Goal: Task Accomplishment & Management: Manage account settings

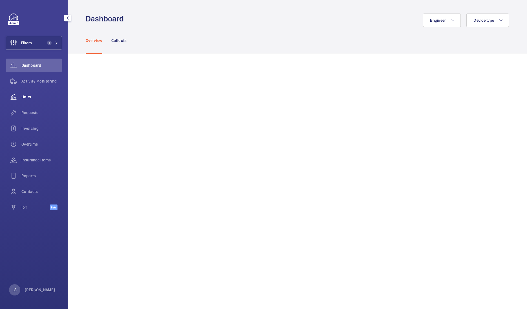
click at [22, 94] on div "Units" at bounding box center [34, 97] width 56 height 14
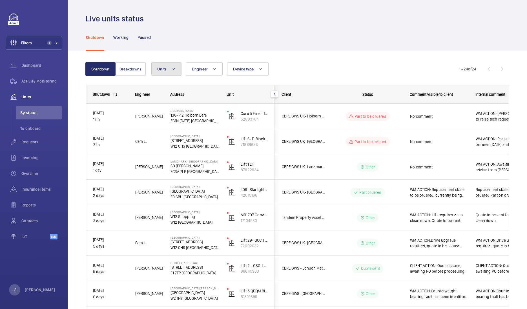
click at [166, 73] on button "Units" at bounding box center [166, 69] width 30 height 14
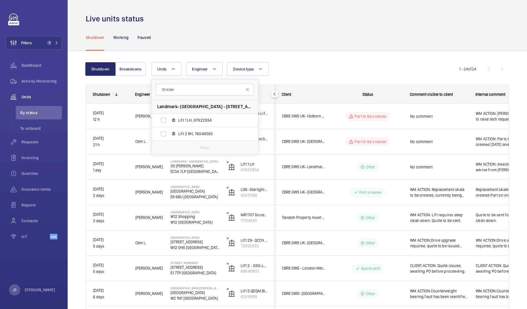
type input "30 duke"
click at [185, 106] on span "Landmark- [GEOGRAPHIC_DATA] - [STREET_ADDRESS][PERSON_NAME]" at bounding box center [204, 107] width 95 height 6
click at [184, 119] on span "Lift 1 LH, 87822934" at bounding box center [210, 121] width 65 height 6
click at [169, 119] on input "Lift 1 LH, 87822934" at bounding box center [163, 120] width 11 height 11
checkbox input "true"
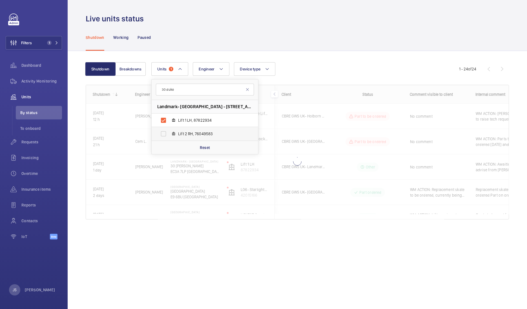
click at [166, 132] on label "Lift 2 RH, 76049583" at bounding box center [201, 134] width 98 height 14
click at [166, 132] on input "Lift 2 RH, 76049583" at bounding box center [163, 133] width 11 height 11
checkbox input "true"
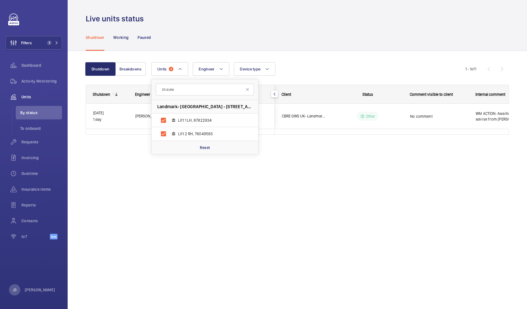
click at [139, 182] on div "Live units status Shutdown Working Paused Shutdown Breakdowns Units 2 30 duke L…" at bounding box center [298, 154] width 460 height 309
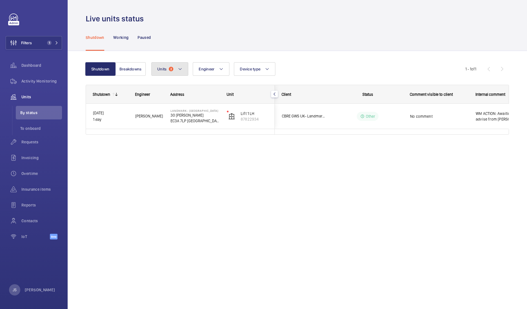
click at [180, 69] on mat-icon at bounding box center [180, 69] width 5 height 7
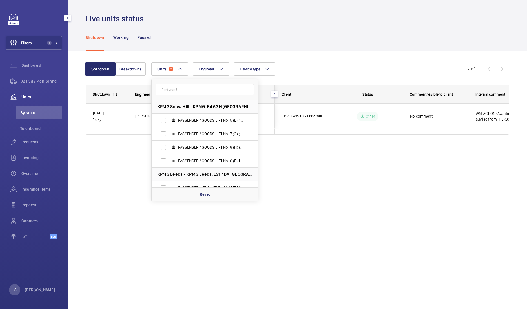
click at [21, 100] on wm-front-icon-button at bounding box center [14, 97] width 16 height 14
click at [28, 96] on span "Units" at bounding box center [41, 97] width 41 height 6
click at [28, 68] on span "Dashboard" at bounding box center [41, 66] width 41 height 6
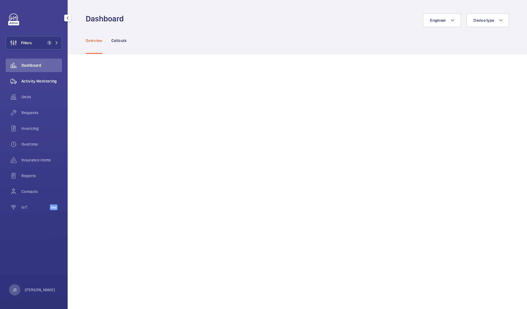
click at [29, 81] on span "Activity Monitoring" at bounding box center [41, 81] width 41 height 6
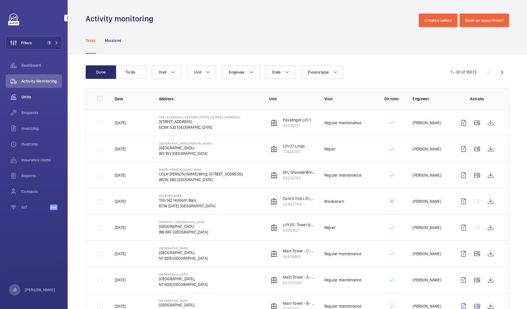
click at [31, 97] on span "Units" at bounding box center [41, 97] width 41 height 6
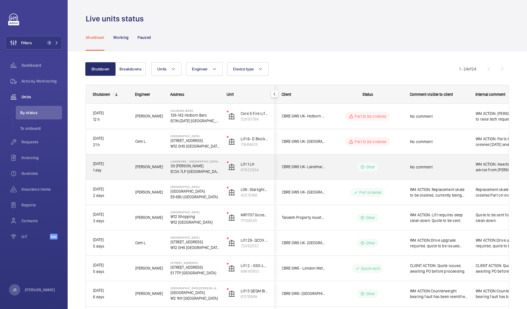
click at [479, 172] on span "WM ACTION: Awaiting further advise from [PERSON_NAME] ACTION: Chased supplier f…" at bounding box center [502, 167] width 52 height 11
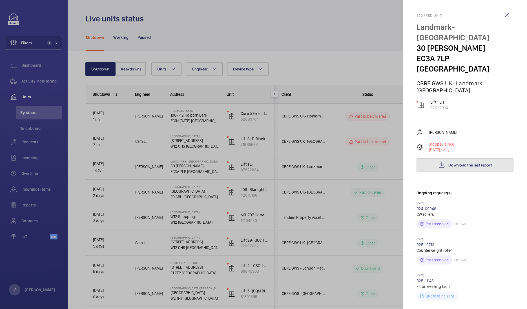
click at [473, 163] on span "Download the last report" at bounding box center [470, 165] width 43 height 5
click at [379, 63] on div at bounding box center [263, 154] width 527 height 309
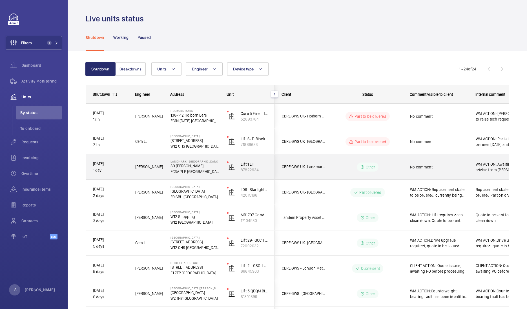
click at [485, 176] on div "WM ACTION: Awaiting further advise from [PERSON_NAME] ACTION: Chased supplier f…" at bounding box center [501, 167] width 65 height 24
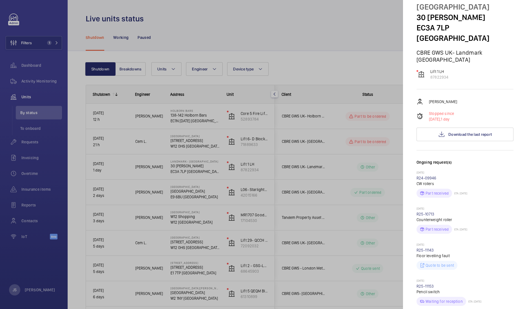
scroll to position [30, 0]
click at [458, 133] on span "Download the last report" at bounding box center [470, 135] width 43 height 5
click at [355, 29] on div at bounding box center [263, 154] width 527 height 309
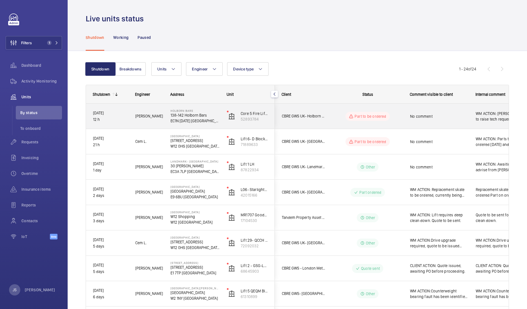
click at [489, 121] on span "WM ACTION: [PERSON_NAME] to raise tech request." at bounding box center [502, 116] width 52 height 11
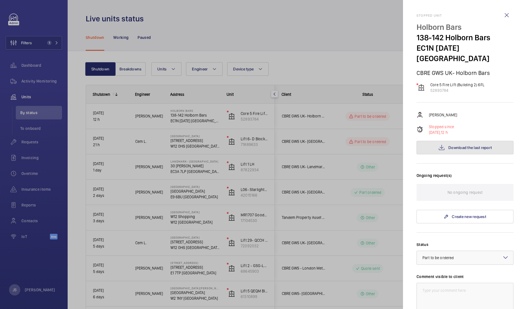
click at [472, 145] on span "Download the last report" at bounding box center [470, 147] width 43 height 5
click at [191, 118] on div at bounding box center [263, 154] width 527 height 309
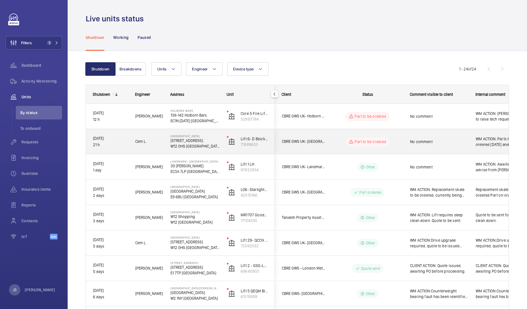
click at [179, 145] on p "W12 0HS [GEOGRAPHIC_DATA]" at bounding box center [195, 147] width 49 height 6
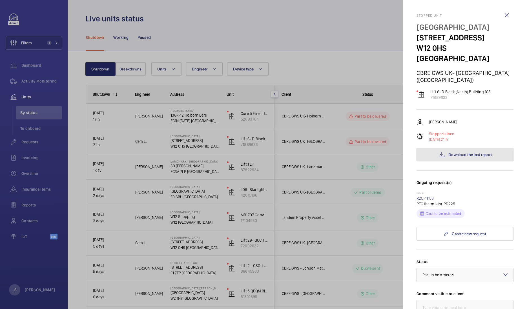
click at [447, 149] on button "Download the last report" at bounding box center [465, 155] width 97 height 14
click at [327, 114] on div at bounding box center [263, 154] width 527 height 309
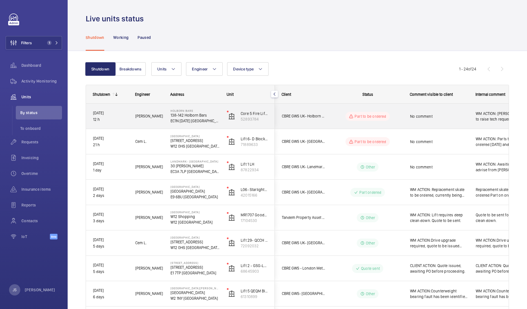
click at [493, 116] on span "WM ACTION: [PERSON_NAME] to raise tech request." at bounding box center [502, 116] width 52 height 11
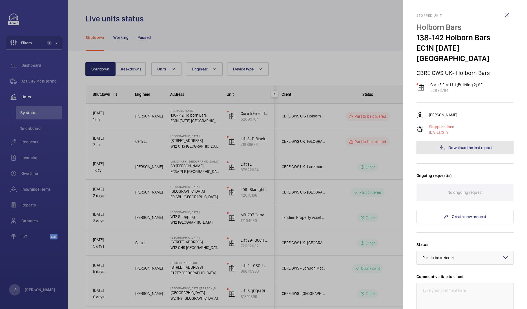
click at [450, 145] on span "Download the last report" at bounding box center [470, 147] width 43 height 5
click at [306, 74] on div at bounding box center [263, 154] width 527 height 309
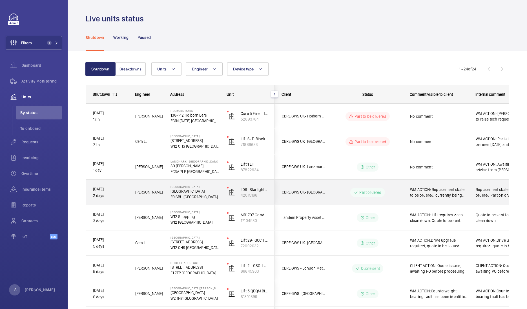
click at [486, 189] on span "Replacement skate to be ordered Part on order, eta 21.08" at bounding box center [502, 192] width 52 height 11
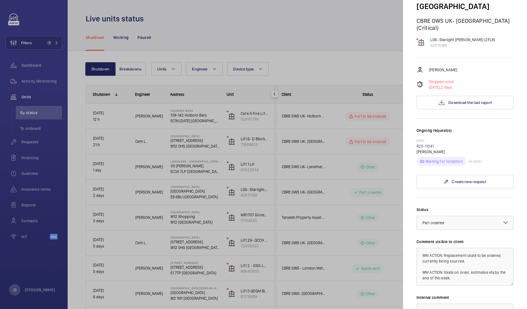
scroll to position [45, 0]
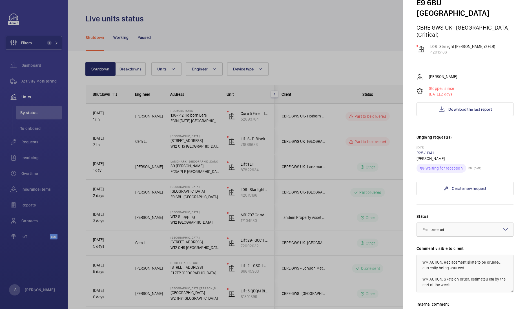
click at [190, 193] on div at bounding box center [263, 154] width 527 height 309
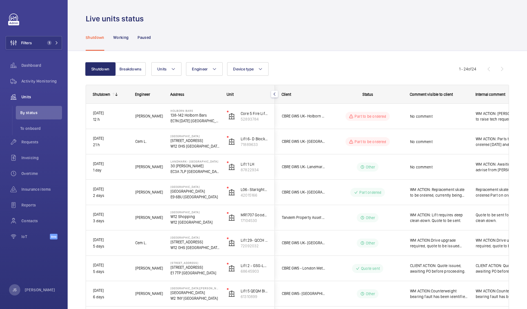
scroll to position [0, 0]
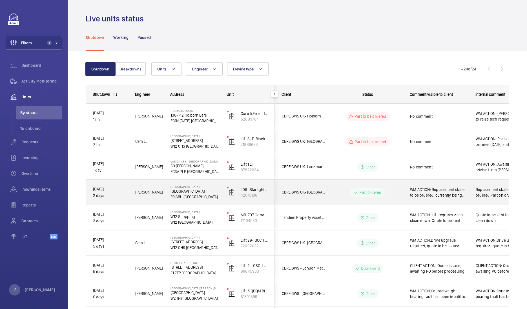
click at [486, 191] on span "Replacement skate to be ordered Part on order, eta 21.08" at bounding box center [502, 192] width 52 height 11
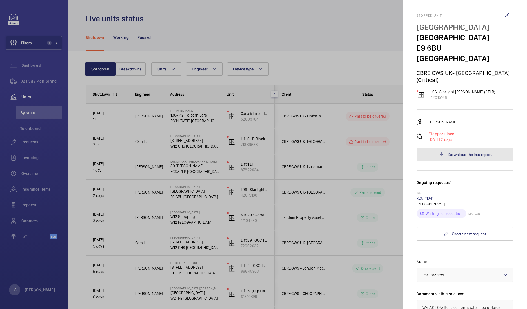
click at [462, 148] on button "Download the last report" at bounding box center [465, 155] width 97 height 14
click at [500, 15] on wm-front-icon-button at bounding box center [507, 15] width 14 height 14
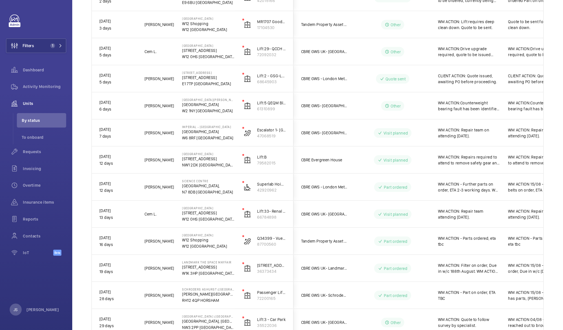
scroll to position [195, 0]
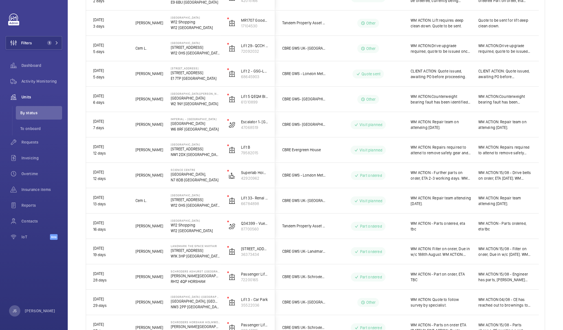
drag, startPoint x: 498, startPoint y: 0, endPoint x: 393, endPoint y: 109, distance: 151.0
click at [393, 109] on div "Other" at bounding box center [364, 99] width 77 height 20
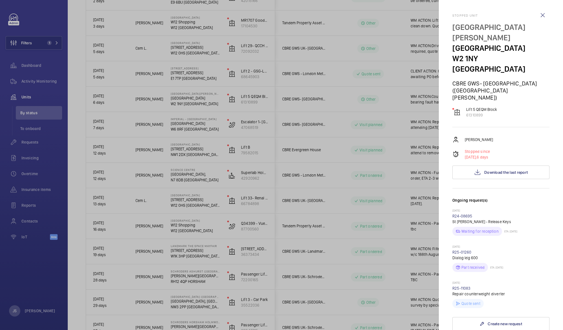
click at [397, 104] on div at bounding box center [281, 165] width 563 height 330
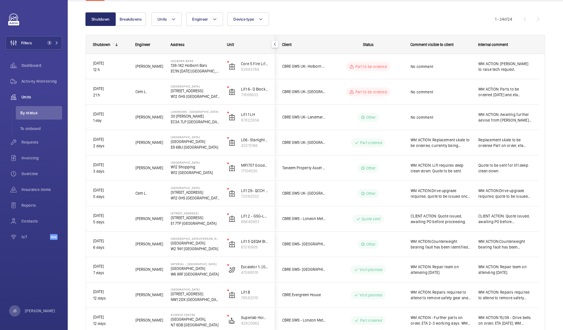
scroll to position [50, 0]
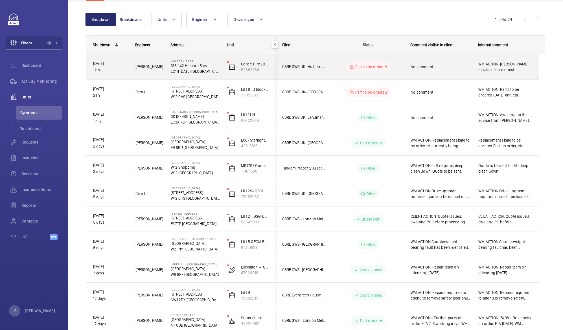
click at [490, 66] on span "WM ACTION: [PERSON_NAME] to raise tech request." at bounding box center [504, 66] width 53 height 11
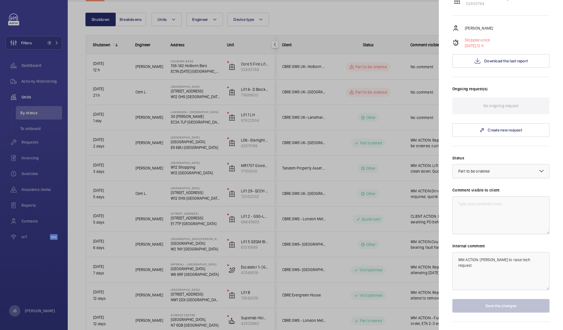
scroll to position [88, 0]
click at [493, 58] on span "Download the last report" at bounding box center [505, 60] width 43 height 5
click at [470, 198] on textarea at bounding box center [500, 214] width 97 height 38
click at [407, 27] on div at bounding box center [281, 165] width 563 height 330
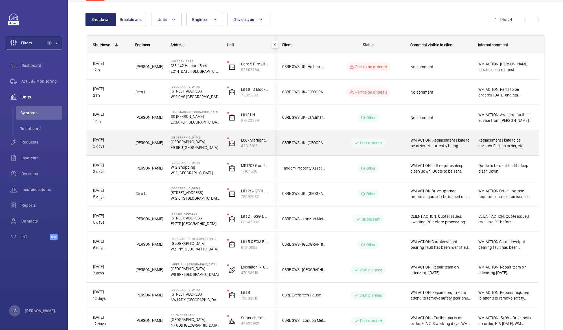
click at [504, 146] on span "Replacement skate to be ordered Part on order, eta 21.08" at bounding box center [504, 142] width 53 height 11
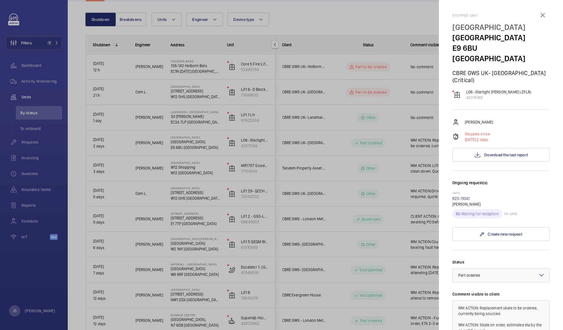
click at [411, 19] on div at bounding box center [281, 165] width 563 height 330
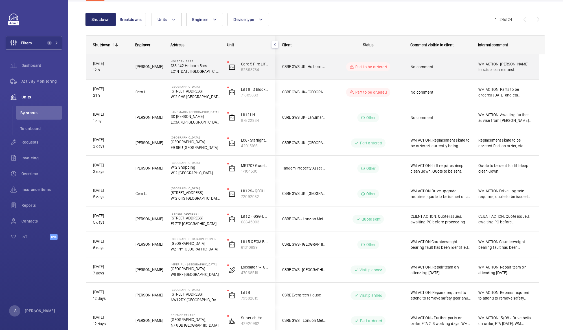
click at [493, 65] on span "WM ACTION: [PERSON_NAME] to raise tech request." at bounding box center [504, 66] width 53 height 11
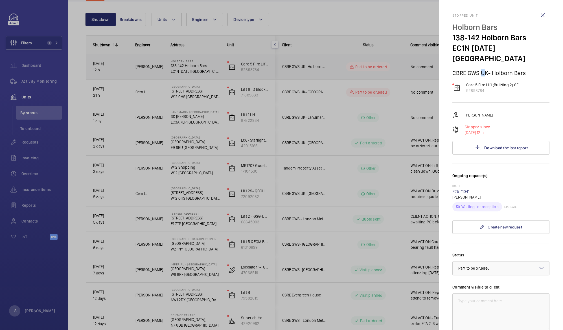
click at [493, 69] on p "CBRE GWS UK- Holborn Bars" at bounding box center [500, 72] width 97 height 7
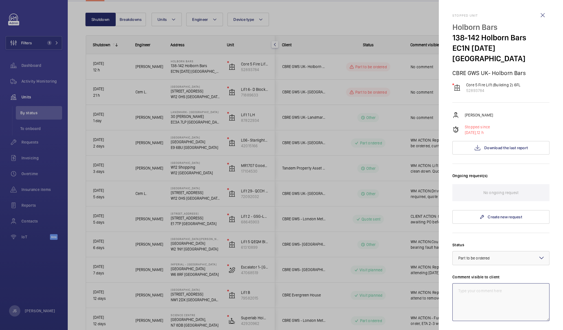
click at [466, 283] on textarea at bounding box center [500, 302] width 97 height 38
click at [478, 283] on textarea "WM Action: Technician" at bounding box center [500, 302] width 97 height 38
click at [470, 284] on textarea "WM Action: Further troubleshooting required to indentify root cause" at bounding box center [500, 302] width 97 height 38
click at [474, 284] on textarea "WM Action: Further troubleshooting required to indentify root cause" at bounding box center [500, 302] width 97 height 38
click at [464, 285] on textarea "WM Action: Further troubleshooting required to indentify root cause" at bounding box center [500, 302] width 97 height 38
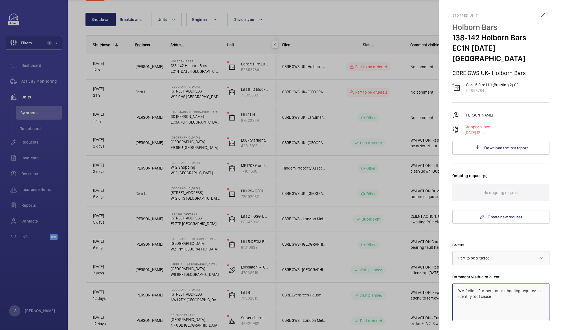
click at [493, 284] on textarea "WM Action: Further troubleshooting required to identify root cause" at bounding box center [500, 302] width 97 height 38
type textarea "WM Action: Further troubleshooting required to identify root cause, ETA of Tech…"
click at [506, 233] on form "Status Select a status × Part to be ordered × Comment visible to client WM Acti…" at bounding box center [500, 316] width 97 height 167
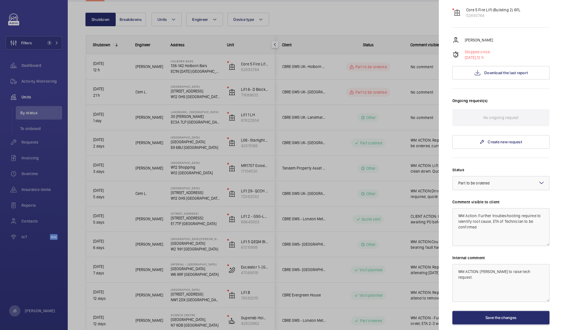
scroll to position [91, 0]
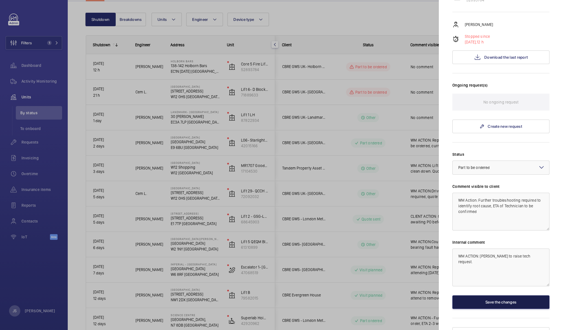
click at [514, 295] on button "Save the changes" at bounding box center [500, 302] width 97 height 14
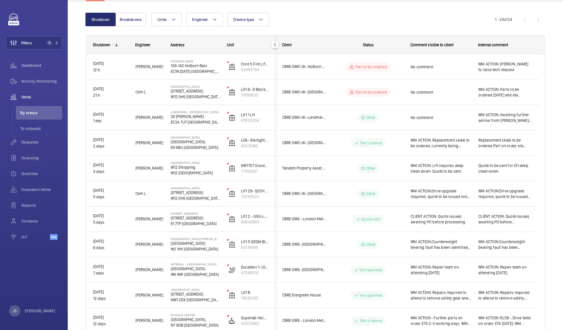
scroll to position [0, 0]
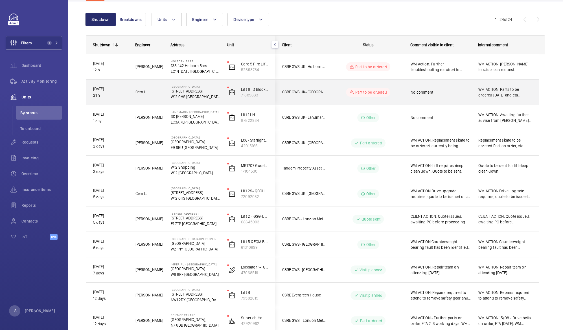
click at [496, 98] on div "WM ACTION: Parts to be ordered [DATE] and eta provided." at bounding box center [504, 92] width 53 height 13
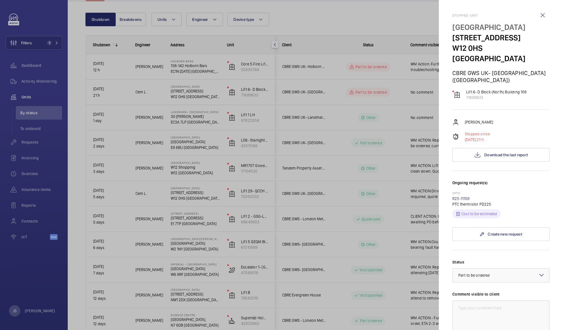
click at [496, 98] on mat-sidenav-container "Filters 1 Dashboard Activity Monitoring Units By status To onboard Requests Inv…" at bounding box center [281, 165] width 563 height 330
click at [490, 148] on button "Download the last report" at bounding box center [500, 155] width 97 height 14
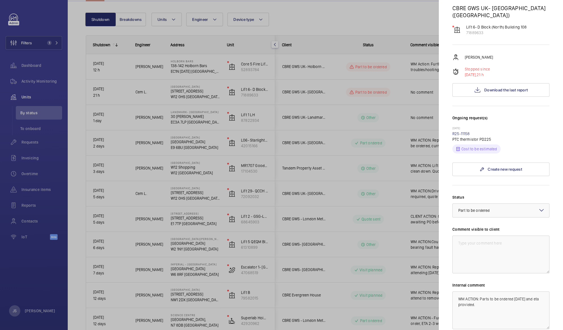
scroll to position [65, 0]
click at [462, 235] on textarea at bounding box center [500, 254] width 97 height 38
type textarea "WM Action : Thermistor ordered, ETA to be confirmed"
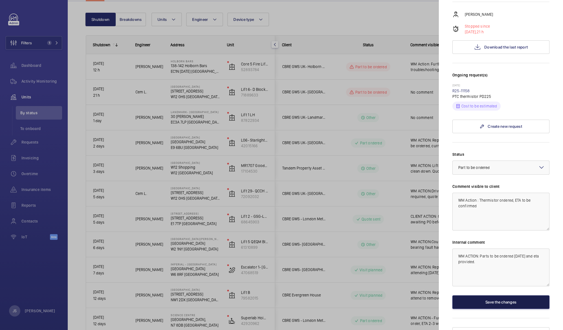
click at [499, 295] on button "Save the changes" at bounding box center [500, 302] width 97 height 14
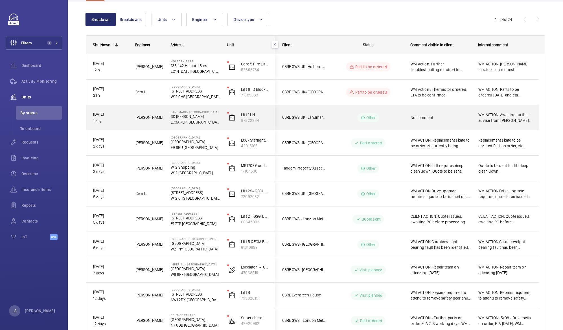
click at [414, 118] on span "No comment" at bounding box center [440, 118] width 60 height 6
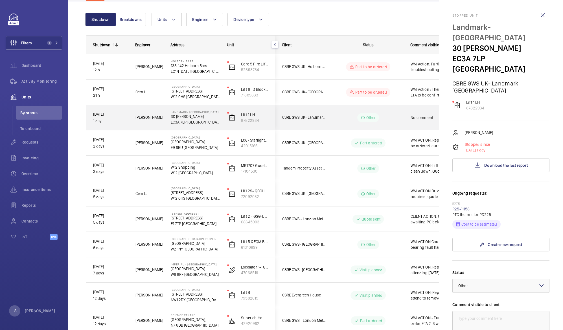
click at [414, 118] on div at bounding box center [281, 165] width 563 height 330
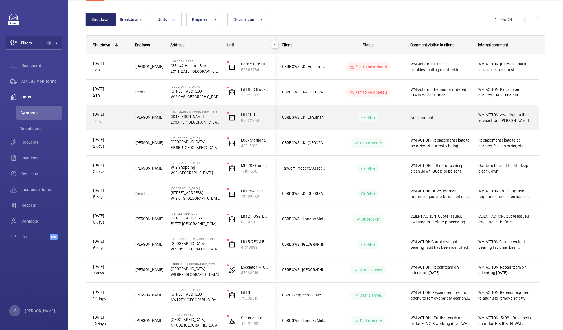
click at [486, 117] on span "WM ACTION: Awaiting further advise from [PERSON_NAME] ACTION: Chased supplier f…" at bounding box center [504, 117] width 53 height 11
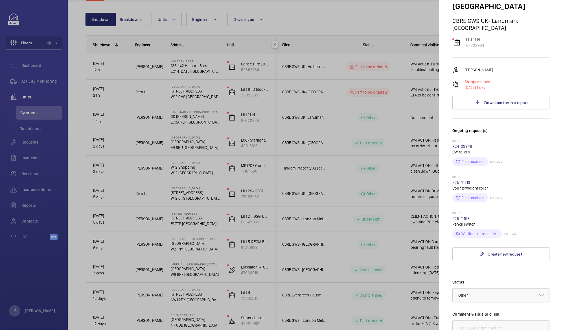
scroll to position [63, 0]
click at [488, 100] on span "Download the last report" at bounding box center [505, 102] width 43 height 5
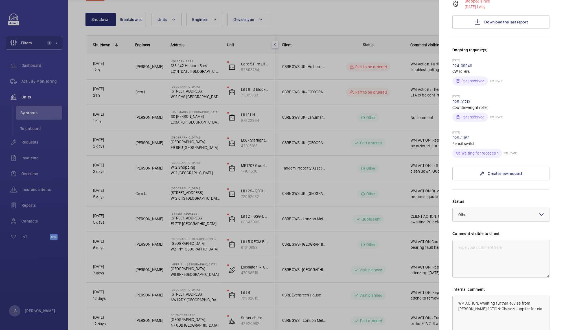
scroll to position [144, 0]
click at [464, 239] on textarea at bounding box center [500, 258] width 97 height 38
drag, startPoint x: 505, startPoint y: 235, endPoint x: 530, endPoint y: 235, distance: 24.8
click at [527, 239] on textarea "WM Action : Faulty Inductor on levelling swi" at bounding box center [500, 258] width 97 height 38
type textarea "WM Action : Replacement inductor switch ordered, ETA to be confirmed."
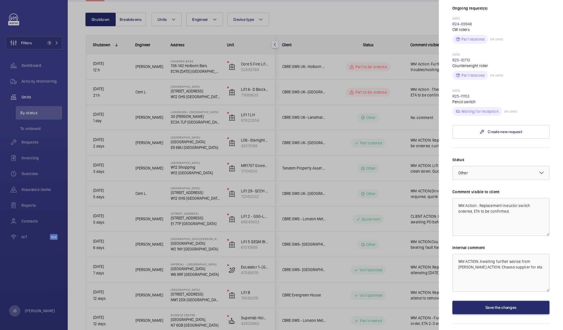
scroll to position [190, 0]
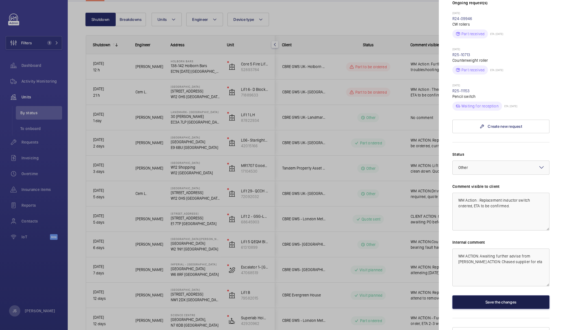
click at [494, 295] on button "Save the changes" at bounding box center [500, 302] width 97 height 14
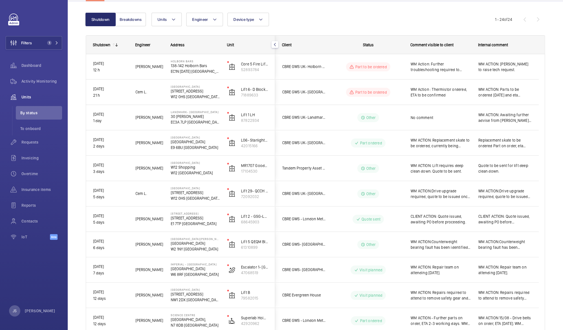
scroll to position [0, 0]
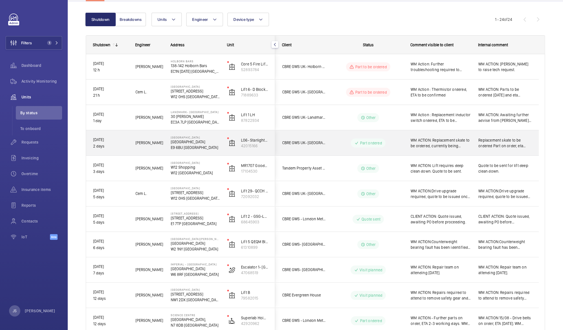
click at [495, 145] on span "Replacement skate to be ordered Part on order, eta 21.08" at bounding box center [504, 142] width 53 height 11
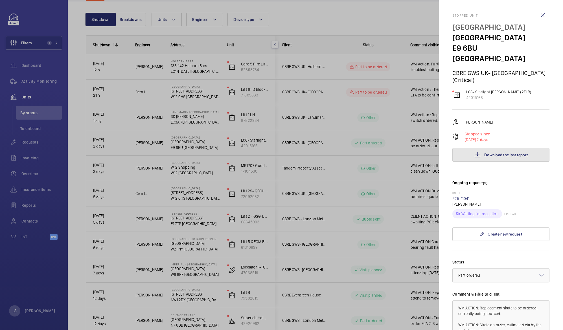
click at [504, 153] on span "Download the last report" at bounding box center [505, 155] width 43 height 5
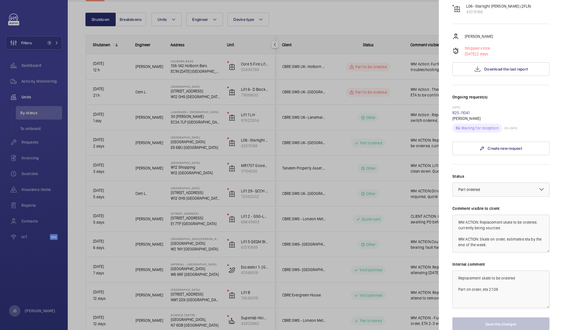
scroll to position [88, 0]
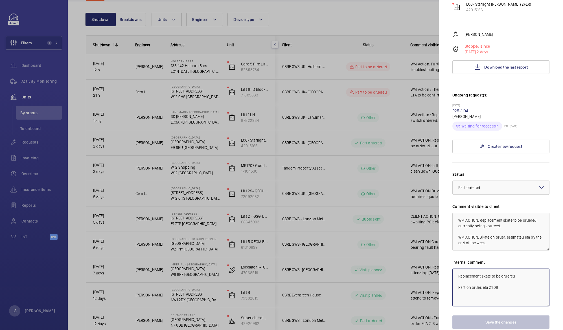
click at [517, 278] on textarea "Replacement skate to be ordered Part on order, eta 21.08" at bounding box center [500, 287] width 97 height 38
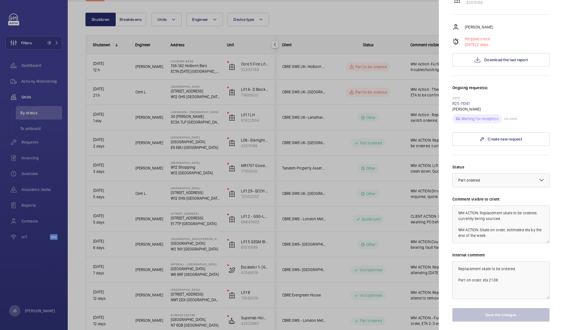
scroll to position [108, 0]
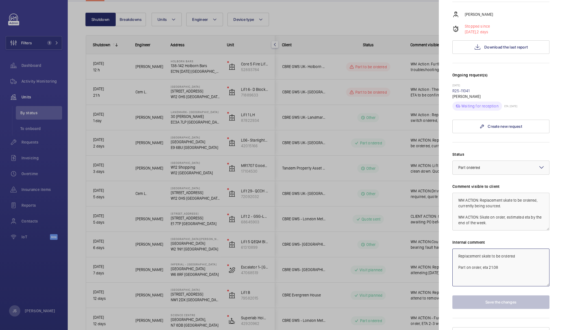
click at [508, 253] on textarea "Replacement skate to be ordered Part on order, eta 21.08" at bounding box center [500, 267] width 97 height 38
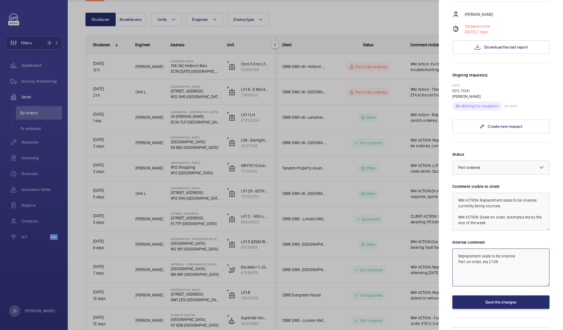
click at [462, 260] on textarea "Replacement skate to be ordered Part on order, eta 21.08" at bounding box center [500, 267] width 97 height 38
click at [500, 253] on textarea "Replacement skate to be ordered Part on order, eta 21.08" at bounding box center [500, 267] width 97 height 38
type textarea "Replacement skate to be ordered Part on order, eta 21.08"
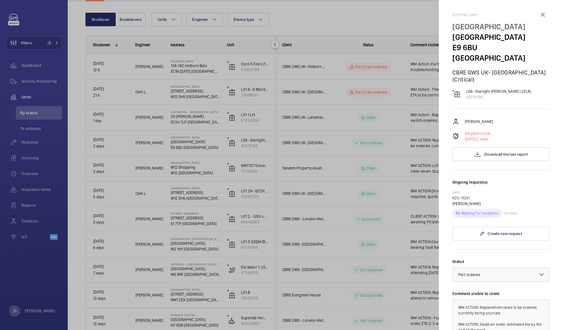
scroll to position [0, 0]
click at [527, 14] on wm-front-icon-button at bounding box center [542, 15] width 14 height 14
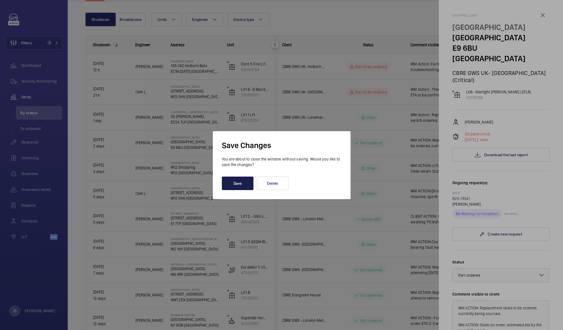
click at [230, 182] on button "Save" at bounding box center [238, 184] width 32 height 14
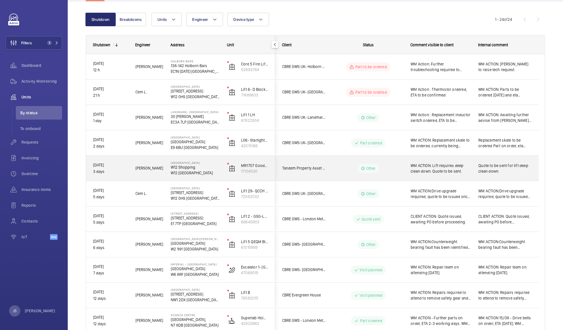
click at [491, 170] on span "Quote to be sent for lift deep clean down." at bounding box center [504, 168] width 53 height 11
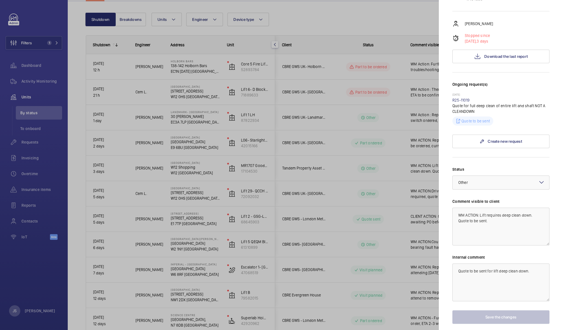
scroll to position [87, 0]
drag, startPoint x: 479, startPoint y: 217, endPoint x: 531, endPoint y: 214, distance: 51.6
click at [527, 214] on textarea "WM ACTION: Lift requires deep clean down. Quote to be sent." at bounding box center [500, 227] width 97 height 38
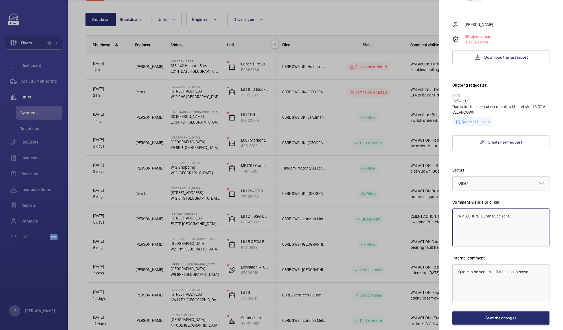
click at [492, 215] on textarea "WM ACTION: Quote to be sent." at bounding box center [500, 227] width 97 height 38
click at [499, 215] on textarea "WM ACTION: Quote sent." at bounding box center [500, 227] width 97 height 38
click at [499, 215] on textarea "WM ACTION: Quote sent for repair and full cleandown." at bounding box center [500, 227] width 97 height 38
click at [482, 222] on textarea "WM ACTION: Quote sent to helpdesk for repair and full cleandown." at bounding box center [500, 227] width 97 height 38
type textarea "WM ACTION: Quote sent to helpdesk for repair and full clean down."
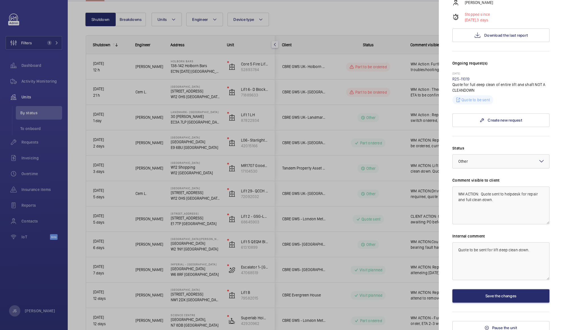
scroll to position [113, 0]
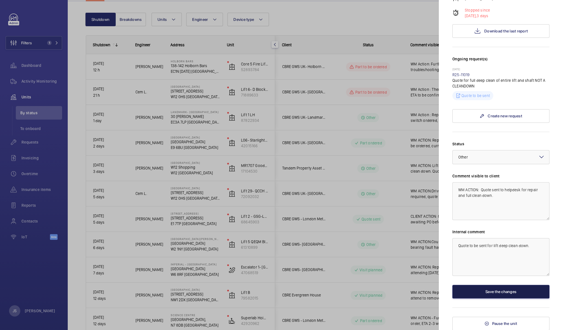
click at [504, 291] on button "Save the changes" at bounding box center [500, 292] width 97 height 14
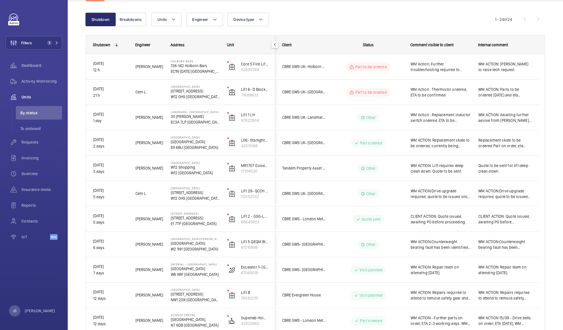
scroll to position [0, 0]
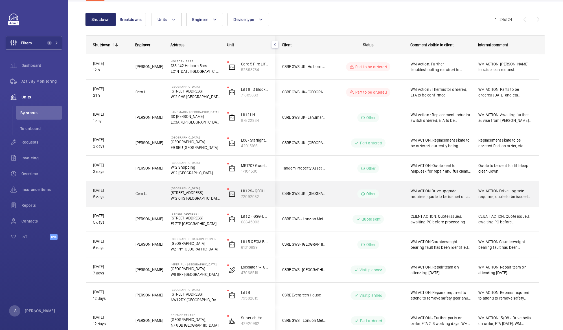
click at [512, 195] on span "WM ACTION:Drive upgrade required, quote to be issued once costs have been sourc…" at bounding box center [504, 193] width 53 height 11
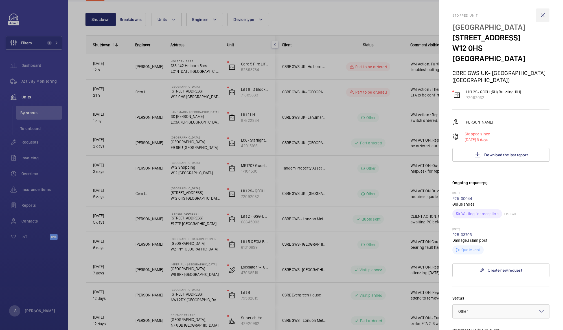
click at [527, 17] on wm-front-icon-button at bounding box center [542, 15] width 14 height 14
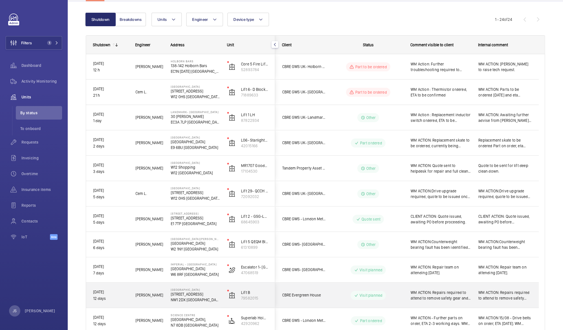
click at [492, 298] on span "WM ACTION: Repairs required to attend to remove safety gear and fit OSG switch …" at bounding box center [504, 295] width 53 height 11
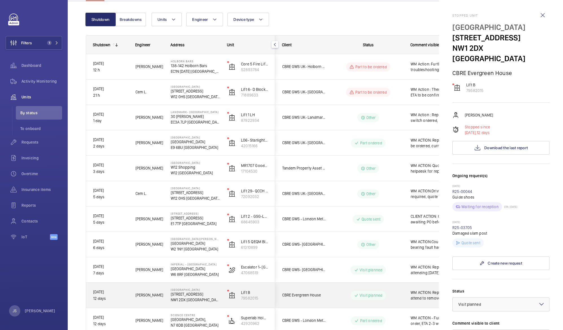
click at [492, 298] on mat-sidenav "Stopped unit [GEOGRAPHIC_DATA] [STREET_ADDRESS][GEOGRAPHIC_DATA] Evergreen Hous…" at bounding box center [500, 165] width 124 height 330
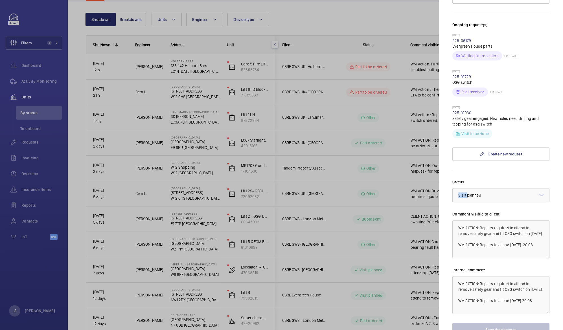
scroll to position [152, 0]
click at [527, 239] on textarea "WM ACTION: Repairs required to attend to remove safety gear and fit OSG switch …" at bounding box center [500, 238] width 97 height 38
click at [499, 238] on textarea "WM ACTION: Repairs required to attend to remove safety gear and fit OSG switch …" at bounding box center [500, 238] width 97 height 38
click at [527, 239] on textarea "WM ACTION: Repairs required to attend to remove safety gear and fit OSG switch …" at bounding box center [500, 238] width 97 height 38
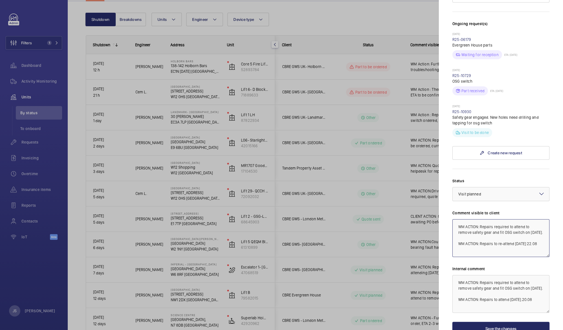
type textarea "WM ACTION: Repairs required to attend to remove safety gear and fit OSG switch …"
click at [503, 309] on button "Save the changes" at bounding box center [500, 329] width 97 height 14
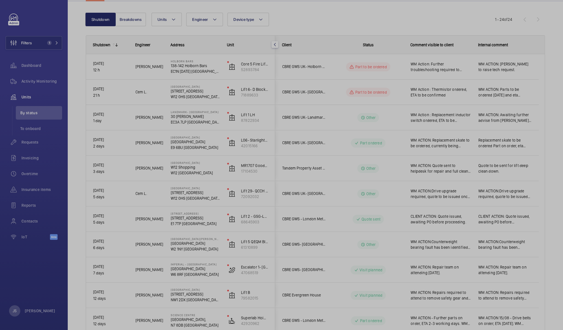
scroll to position [0, 0]
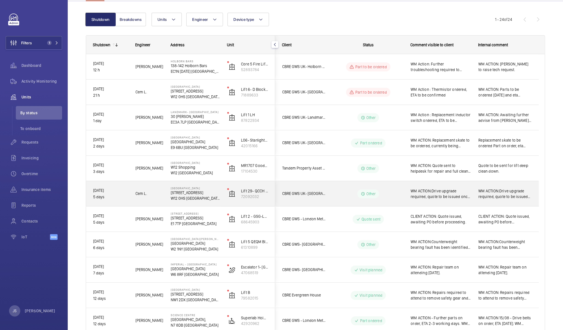
click at [434, 202] on div "WM ACTION:Drive upgrade required, quote to be issued once costs have been sourc…" at bounding box center [436, 194] width 67 height 24
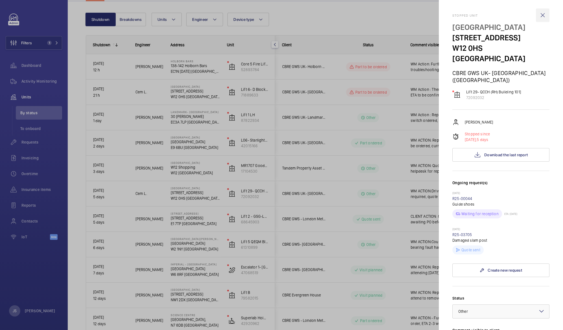
click at [527, 17] on wm-front-icon-button at bounding box center [542, 15] width 14 height 14
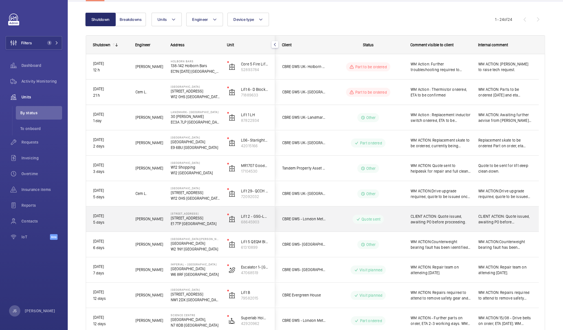
click at [495, 216] on span "CLIENT ACTION: Quote issued, awaiting PO before proceeding." at bounding box center [504, 218] width 53 height 11
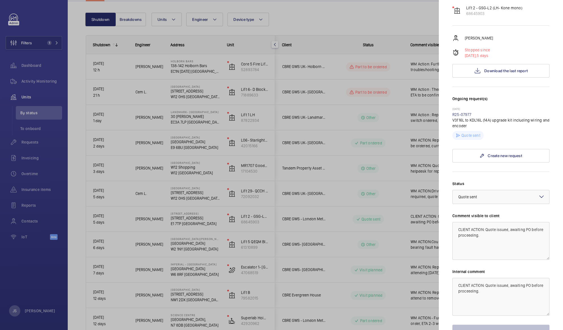
scroll to position [65, 0]
click at [424, 184] on div at bounding box center [281, 165] width 563 height 330
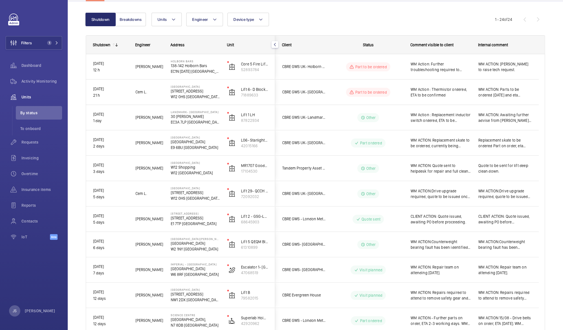
scroll to position [0, 0]
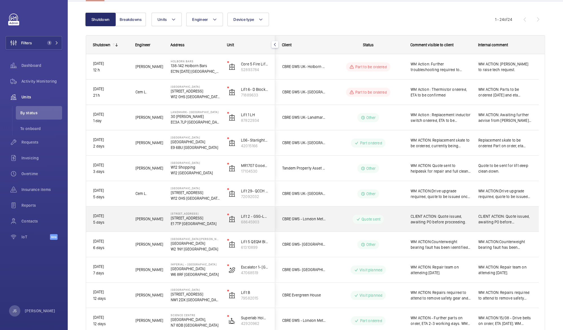
click at [485, 217] on span "CLIENT ACTION: Quote issued, awaiting PO before proceeding." at bounding box center [504, 218] width 53 height 11
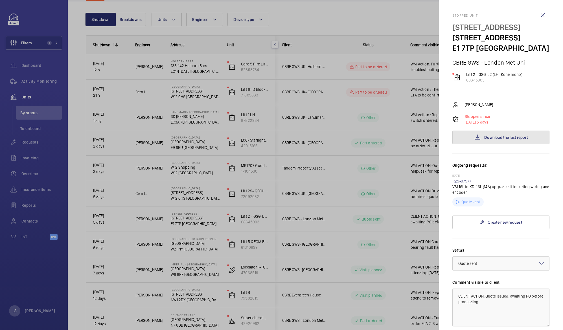
click at [481, 141] on button "Download the last report" at bounding box center [500, 138] width 97 height 14
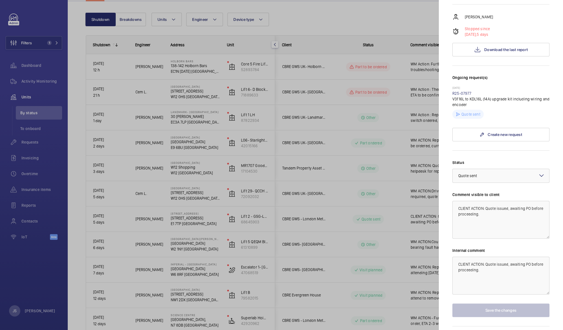
scroll to position [88, 0]
click at [283, 213] on div at bounding box center [281, 165] width 563 height 330
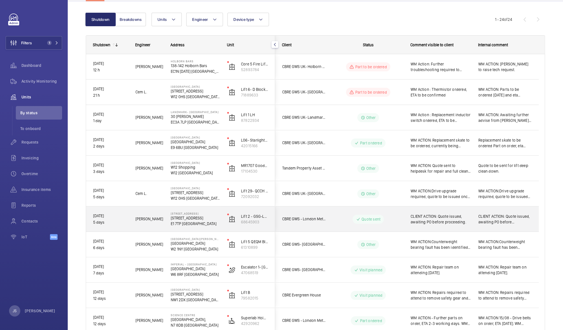
click at [434, 219] on span "CLIENT ACTION: Quote issued, awaiting PO before proceeding." at bounding box center [440, 218] width 60 height 11
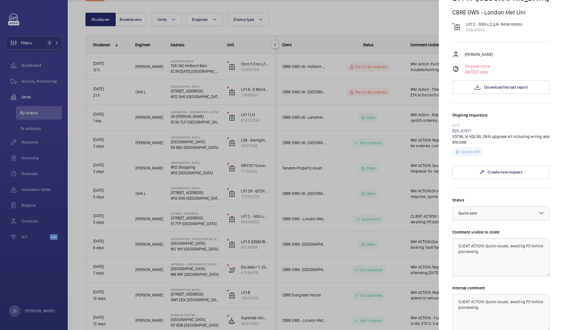
scroll to position [51, 0]
click at [485, 244] on textarea "CLIENT ACTION: Quote issued, awaiting PO before proceeding." at bounding box center [500, 257] width 97 height 38
type textarea "CLIENT ACTION: re sent quote [DATE], awaiting PO before proceeding."
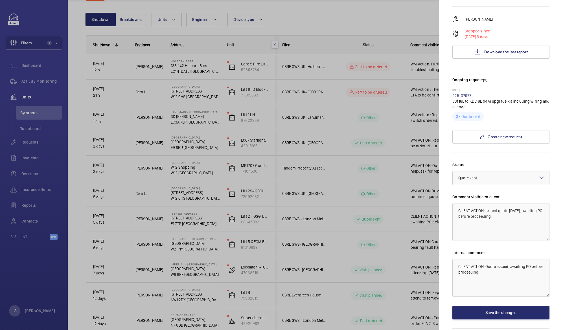
scroll to position [106, 0]
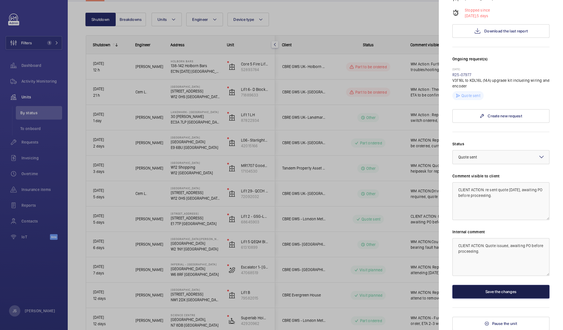
click at [508, 292] on button "Save the changes" at bounding box center [500, 292] width 97 height 14
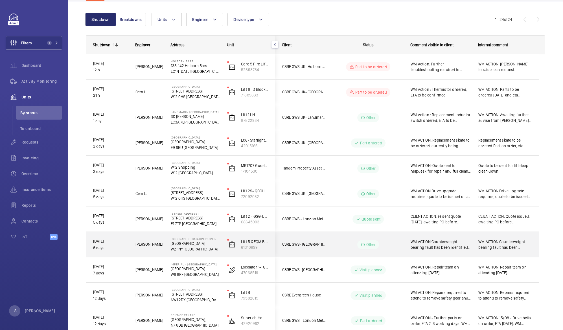
click at [512, 244] on span "WM ACTION:Counterweight bearing fault has been identified. Repair team to atten…" at bounding box center [504, 244] width 53 height 11
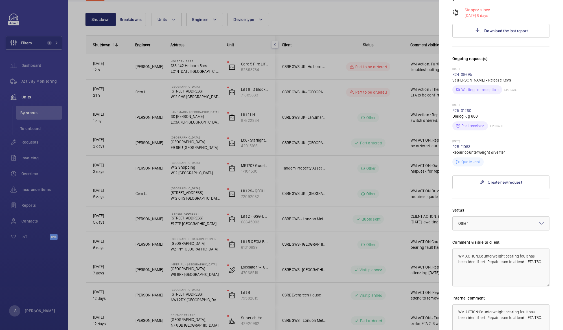
scroll to position [142, 0]
drag, startPoint x: 524, startPoint y: 233, endPoint x: 532, endPoint y: 238, distance: 8.7
click at [527, 248] on textarea "WM ACTION:Counterweight bearing fault has been identified. Repair team to atten…" at bounding box center [500, 267] width 97 height 38
click at [479, 248] on textarea "WM ACTION:Counterweight bearing fault has been identified. Repair team to atten…" at bounding box center [500, 267] width 97 height 38
click at [502, 252] on textarea "WM ACTION: Counterweight bearing fault has been identified. Repair team to atte…" at bounding box center [500, 267] width 97 height 38
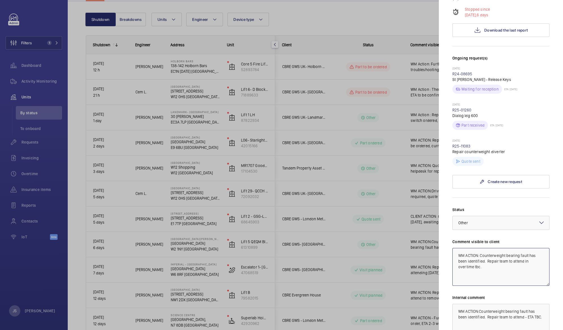
click at [473, 248] on textarea "WM ACTION: Counterweight bearing fault has been identified. Repair team to atte…" at bounding box center [500, 267] width 97 height 38
type textarea "WM ACTION: Counterweight bearing fault has been identified. Repair team to atte…"
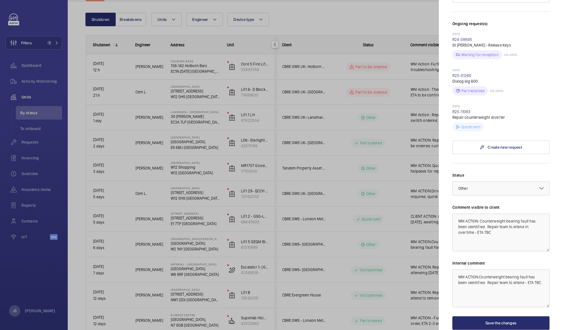
scroll to position [180, 0]
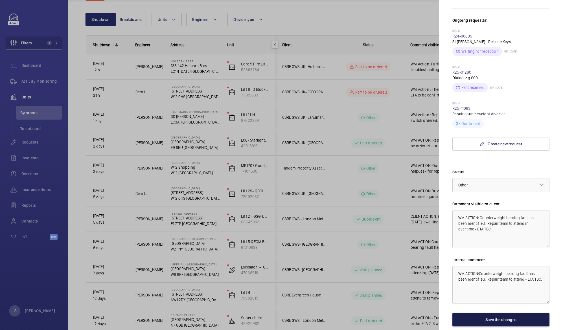
click at [501, 309] on button "Save the changes" at bounding box center [500, 320] width 97 height 14
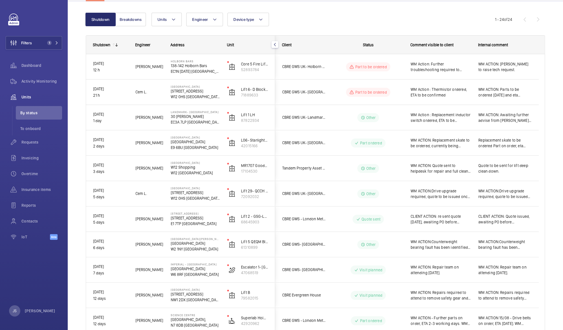
scroll to position [0, 0]
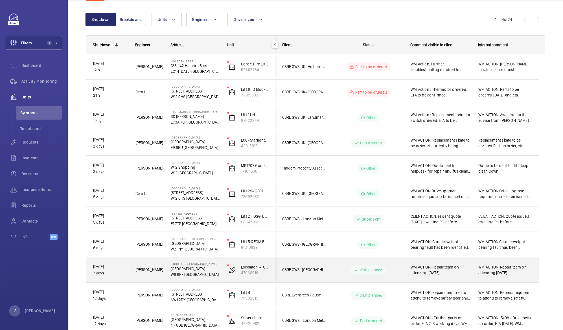
click at [490, 266] on span "WM ACTION: Repair team on attending [DATE]." at bounding box center [504, 269] width 53 height 11
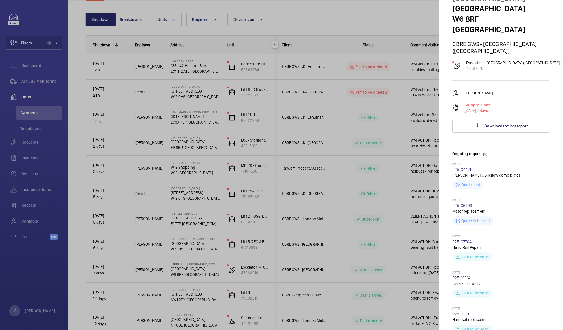
scroll to position [28, 0]
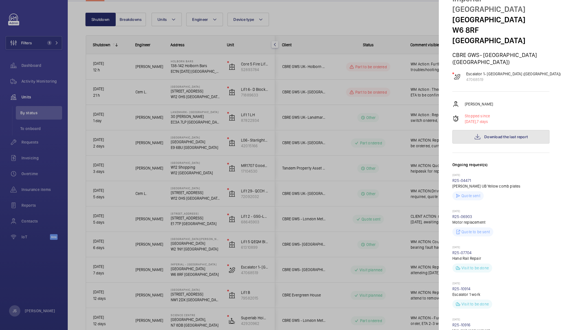
click at [499, 134] on span "Download the last report" at bounding box center [505, 136] width 43 height 5
click at [424, 22] on div at bounding box center [281, 165] width 563 height 330
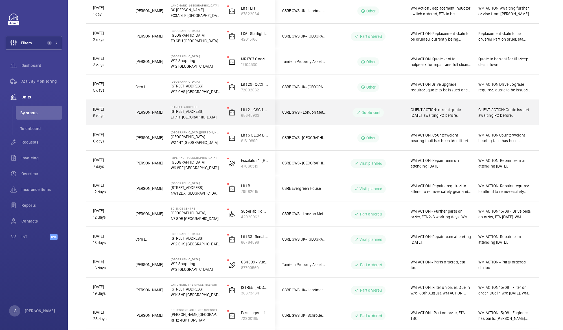
scroll to position [158, 0]
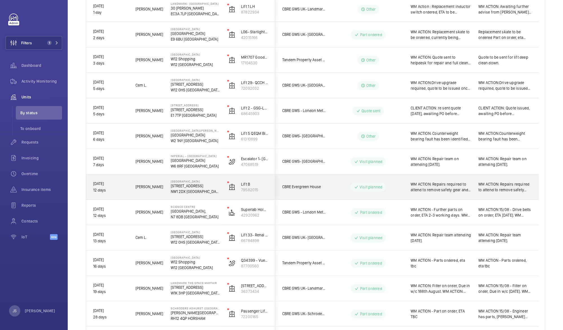
click at [448, 183] on span "WM ACTION: Repairs required to attend to remove safety gear and fit OSG switch …" at bounding box center [440, 186] width 60 height 11
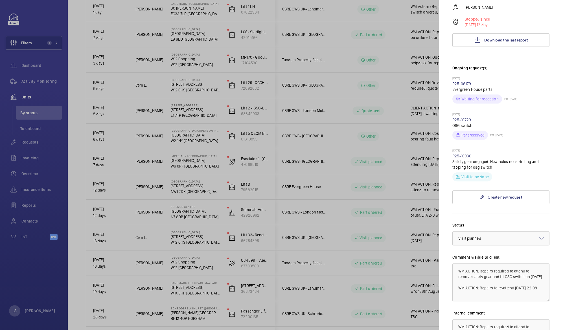
scroll to position [108, 0]
click at [417, 173] on div at bounding box center [281, 165] width 563 height 330
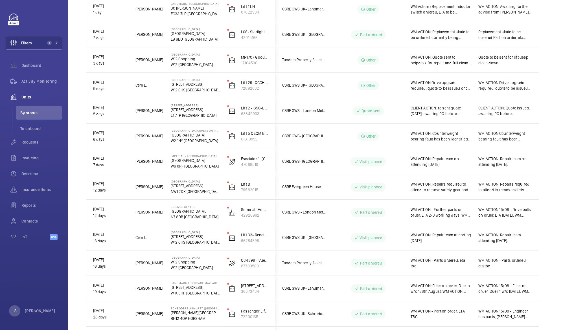
scroll to position [0, 0]
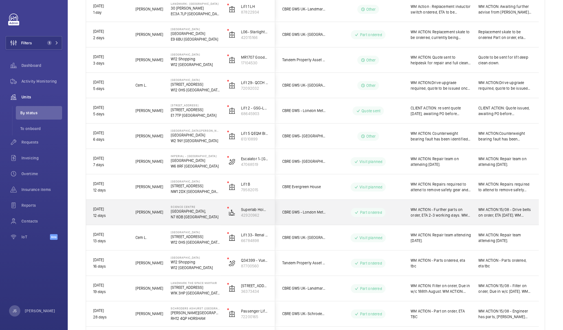
click at [435, 213] on span "WM ACTION - Further parts on order, ETA 2-3 working days. WM ACTION: Repairs on…" at bounding box center [440, 212] width 60 height 11
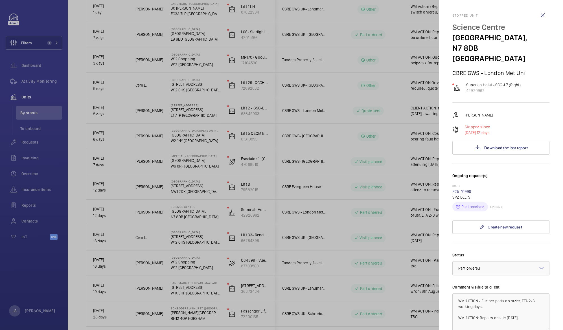
click at [401, 208] on div at bounding box center [281, 165] width 563 height 330
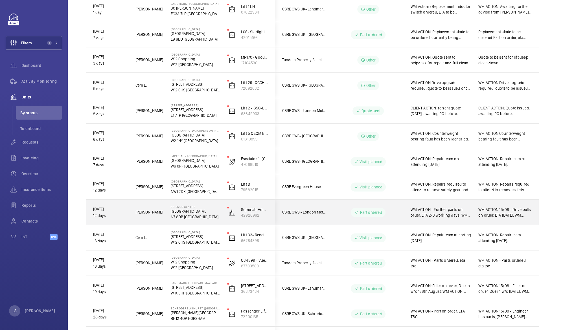
click at [429, 211] on span "WM ACTION - Further parts on order, ETA 2-3 working days. WM ACTION: Repairs on…" at bounding box center [440, 212] width 60 height 11
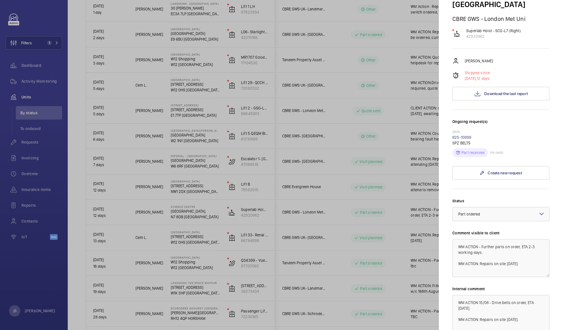
scroll to position [55, 0]
click at [499, 188] on form "Status Select a status × Part ordered × Comment visible to client WM ACTION - F…" at bounding box center [500, 271] width 97 height 167
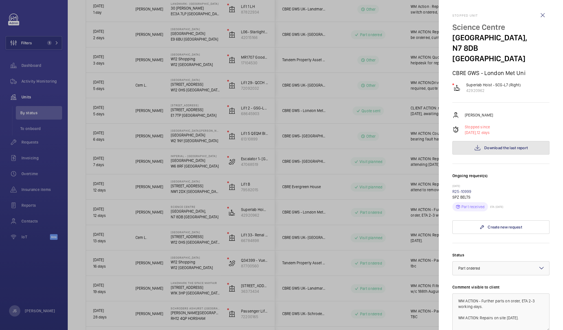
click at [498, 141] on button "Download the last report" at bounding box center [500, 148] width 97 height 14
click at [527, 15] on wm-front-icon-button at bounding box center [542, 15] width 14 height 14
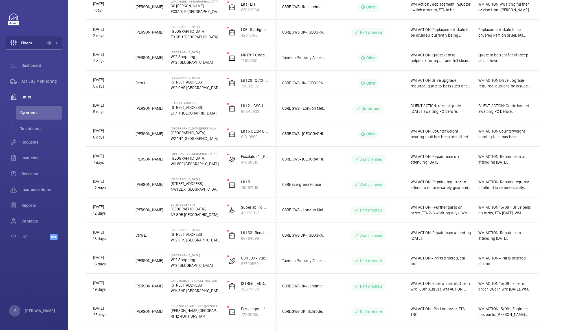
scroll to position [160, 0]
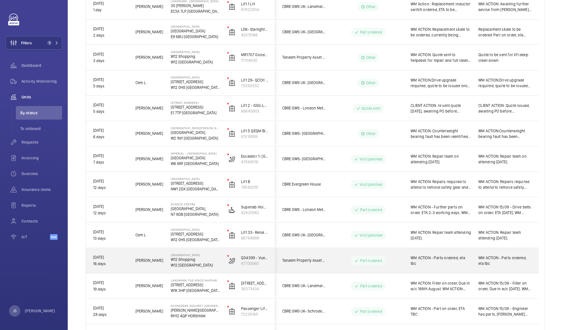
click at [181, 261] on p "W12 Shopping" at bounding box center [195, 260] width 49 height 6
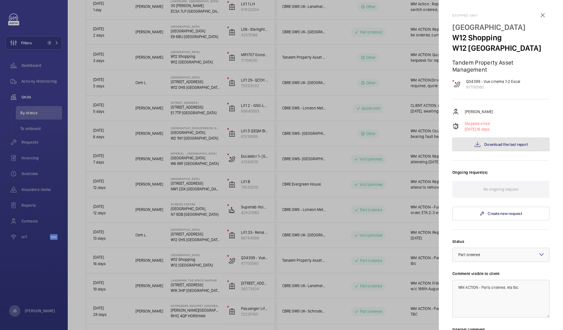
click at [492, 148] on button "Download the last report" at bounding box center [500, 145] width 97 height 14
click at [527, 14] on wm-front-icon-button at bounding box center [542, 15] width 14 height 14
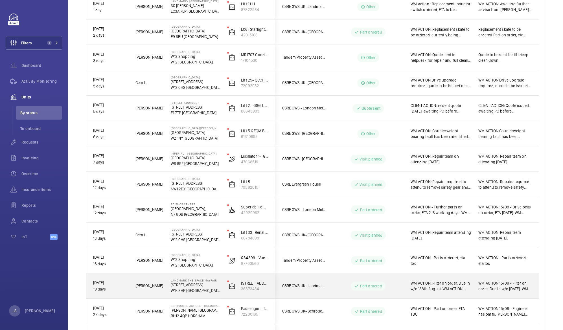
click at [193, 285] on p "[STREET_ADDRESS]" at bounding box center [195, 285] width 49 height 6
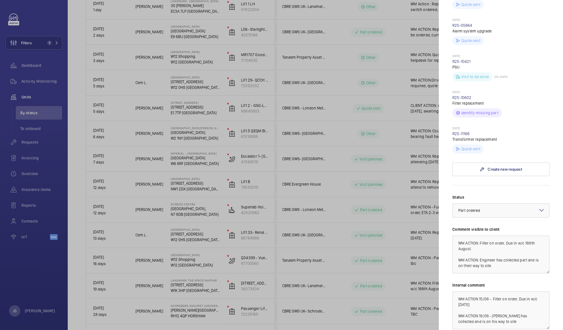
scroll to position [256, 0]
click at [525, 235] on textarea "WM ACTION: Filter on order, Due in w/c 188th August. WM ACTION: Engineer has co…" at bounding box center [500, 254] width 97 height 38
drag, startPoint x: 489, startPoint y: 231, endPoint x: 502, endPoint y: 253, distance: 25.3
click at [502, 253] on textarea "WM ACTION: Filter on order, Due in w/c [DATE]. WM ACTION: Engineer has collecte…" at bounding box center [500, 254] width 97 height 38
click at [458, 238] on textarea "WM ACTION: Filter replaced [DATE] Troubleshoot further [DATE] and identified se…" at bounding box center [500, 254] width 97 height 38
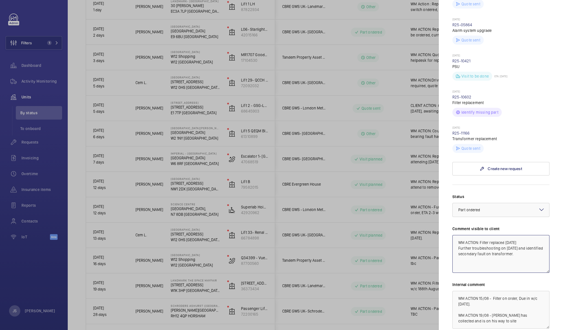
click at [522, 236] on textarea "WM ACTION: Filter replaced [DATE] Further troubleshooting on [DATE] and identif…" at bounding box center [500, 254] width 97 height 38
click at [527, 244] on textarea "WM ACTION: Filter replaced [DATE] Further troubleshooting on [DATE] identified …" at bounding box center [500, 254] width 97 height 38
click at [499, 254] on textarea "WM ACTION: Filter replaced [DATE] Further troubleshooting on [DATE] identified …" at bounding box center [500, 254] width 97 height 38
click at [517, 253] on textarea "WM ACTION: Filter replaced [DATE] Further troubleshooting on [DATE] identified …" at bounding box center [500, 254] width 97 height 38
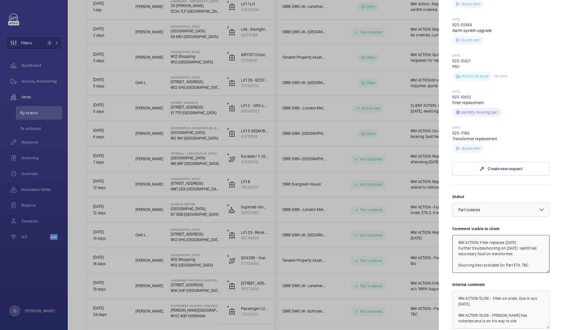
type textarea "WM ACTION: Filter replaced [DATE] Further troubleshooting on [DATE] identified …"
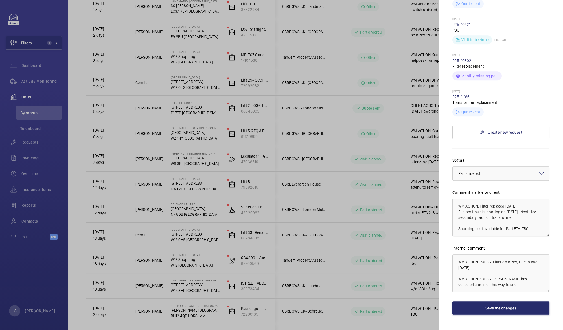
scroll to position [295, 0]
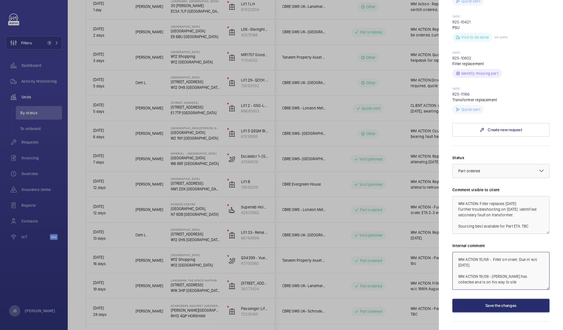
click at [489, 271] on textarea "WM ACTION 15/08 - Filter on order, Due in w/c [DATE]. WM ACTION 19/08 - [PERSON…" at bounding box center [500, 271] width 97 height 38
type textarea "WM ACTION 15/08 - Filter on order, Due in w/c [DATE]. WM ACTION 19/08 - [PERSON…"
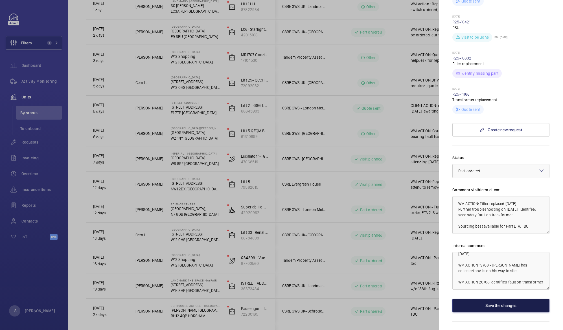
click at [493, 299] on button "Save the changes" at bounding box center [500, 306] width 97 height 14
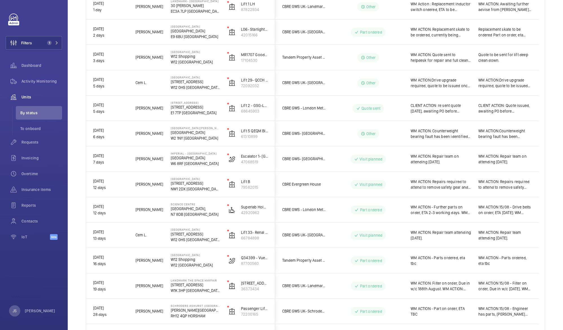
scroll to position [0, 0]
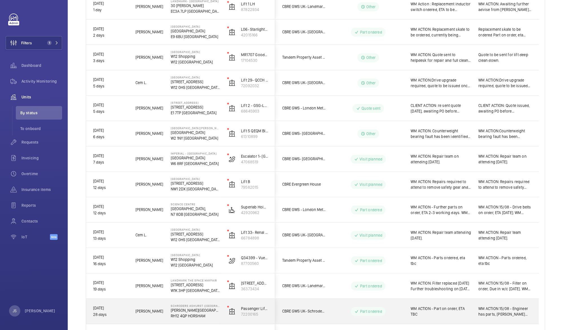
click at [213, 309] on p "[PERSON_NAME][GEOGRAPHIC_DATA]" at bounding box center [195, 310] width 49 height 6
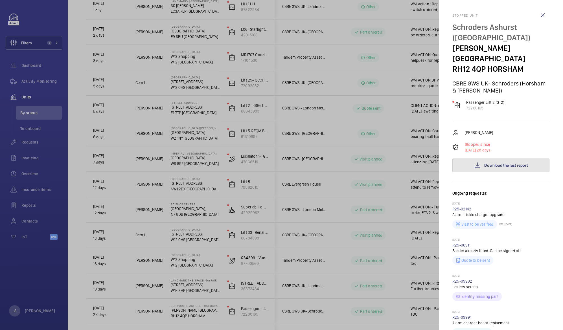
click at [492, 165] on span "Download the last report" at bounding box center [505, 165] width 43 height 5
click at [311, 309] on div at bounding box center [281, 165] width 563 height 330
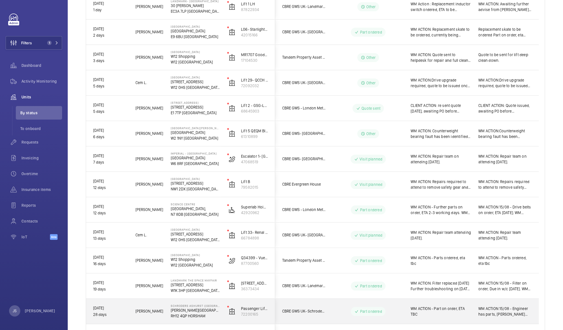
click at [515, 309] on span "WM ACTION 15/08 - Engineer has parts, [PERSON_NAME] awaiting attendance date. W…" at bounding box center [504, 311] width 53 height 11
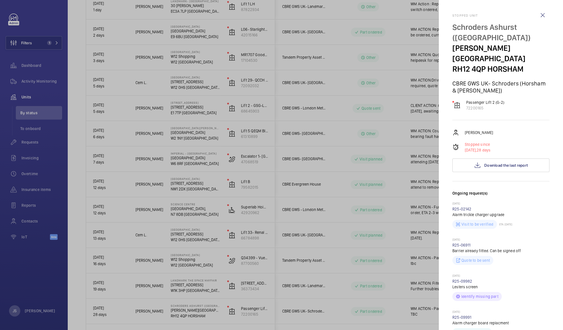
click at [404, 260] on div at bounding box center [281, 165] width 563 height 330
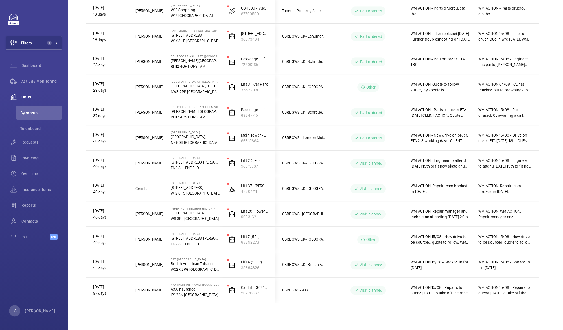
scroll to position [410, 0]
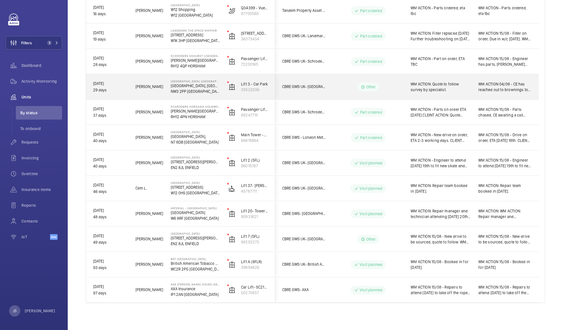
click at [487, 88] on span "WM ACTION 04/08 - CE has reached out to brownings to survey and quote." at bounding box center [504, 86] width 53 height 11
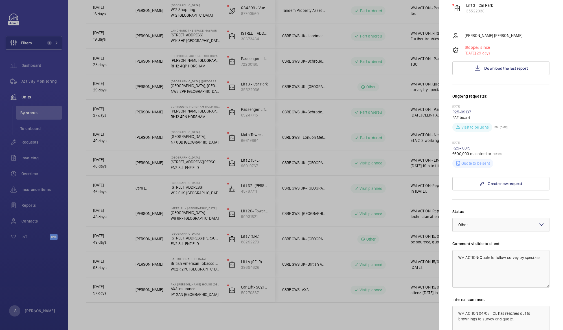
scroll to position [108, 0]
click at [396, 72] on div at bounding box center [281, 165] width 563 height 330
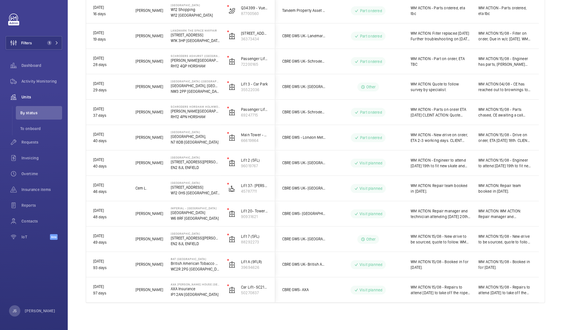
scroll to position [0, 0]
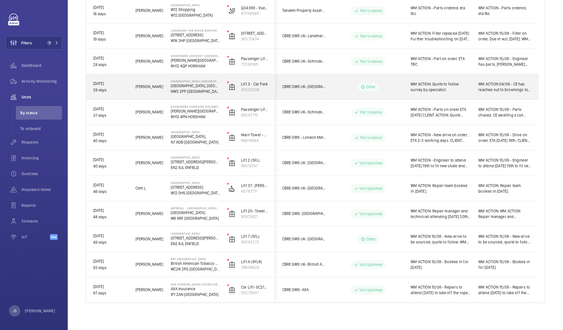
click at [487, 83] on span "WM ACTION 04/08 - CE has reached out to brownings to survey and quote." at bounding box center [504, 86] width 53 height 11
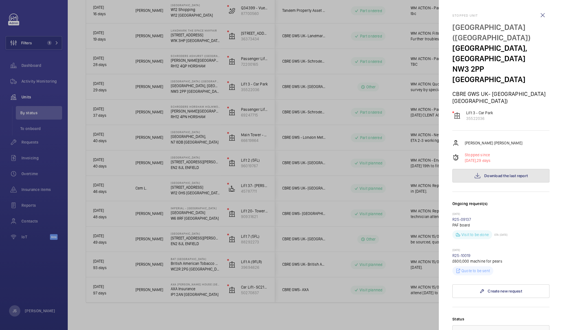
click at [492, 173] on span "Download the last report" at bounding box center [505, 175] width 43 height 5
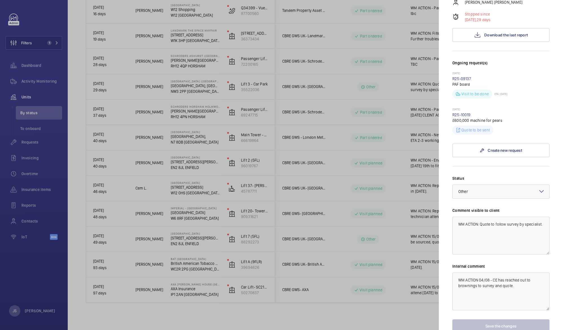
scroll to position [142, 0]
click at [484, 219] on textarea "WM ACTION: Quote to follow survey by specialist." at bounding box center [500, 235] width 97 height 38
click at [517, 273] on textarea "WM ACTION 04/08 - CE has reached out to brownings to survey and quote." at bounding box center [500, 291] width 97 height 38
type textarea "WM ACTION 04/08 - CE has reached out to brownings to survey and quote."
click at [505, 246] on div "Status Select a status × Other × Comment visible to client WM ACTION: Quote to …" at bounding box center [500, 253] width 97 height 157
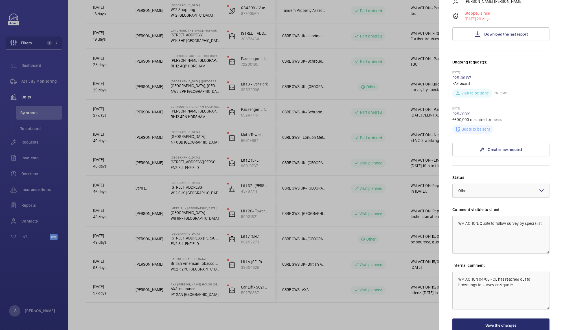
click at [382, 61] on div at bounding box center [281, 165] width 563 height 330
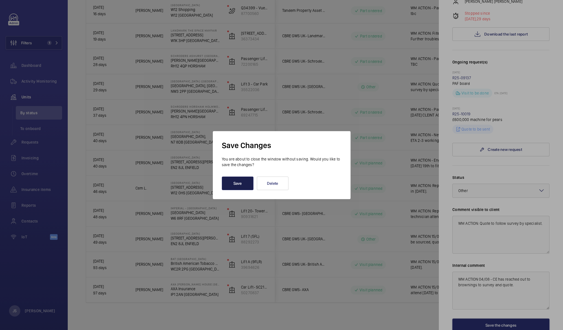
click at [244, 182] on button "Save" at bounding box center [238, 184] width 32 height 14
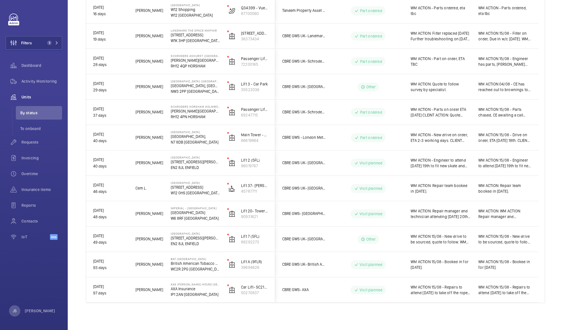
scroll to position [0, 0]
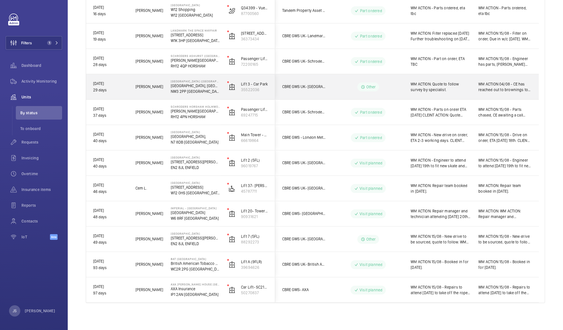
click at [122, 86] on p "[DATE]" at bounding box center [110, 83] width 35 height 6
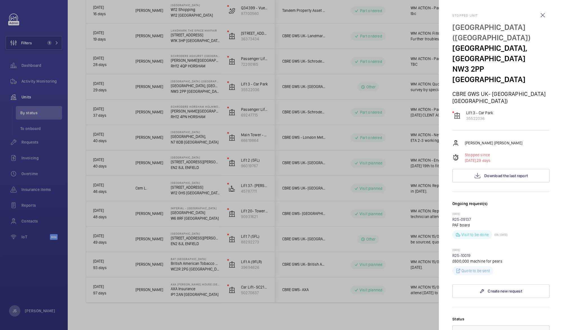
click at [122, 86] on div at bounding box center [281, 165] width 563 height 330
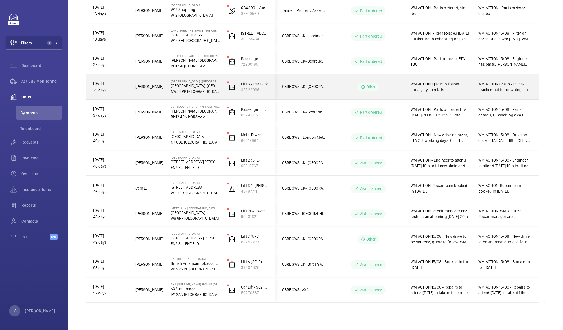
click at [184, 90] on p "NW3 2PP [GEOGRAPHIC_DATA]" at bounding box center [195, 92] width 49 height 6
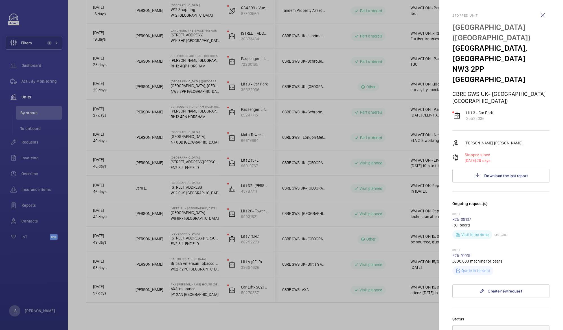
click at [184, 90] on div at bounding box center [281, 165] width 563 height 330
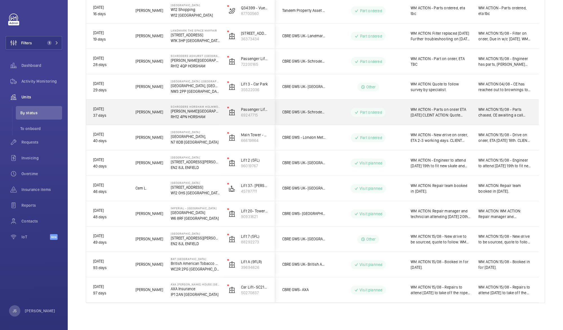
click at [500, 111] on span "WM ACTION 15/08 - Parts chased, CE awaiting a call back. WM ACTION 06.08 - Part…" at bounding box center [504, 112] width 53 height 11
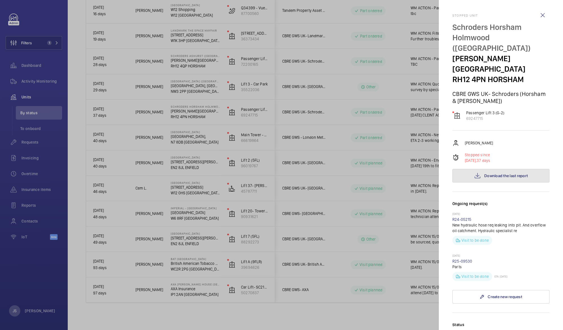
click at [484, 173] on span "Download the last report" at bounding box center [505, 175] width 43 height 5
click at [527, 17] on wm-front-icon-button at bounding box center [542, 15] width 14 height 14
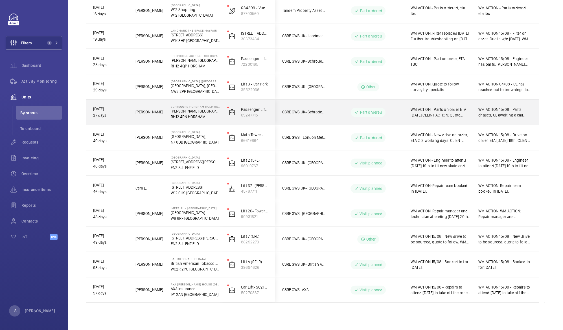
click at [424, 110] on span "WM ACTION - Parts on order ETA [DATE] CLEINT ACTION: Quote issued - awaiting ap…" at bounding box center [440, 112] width 60 height 11
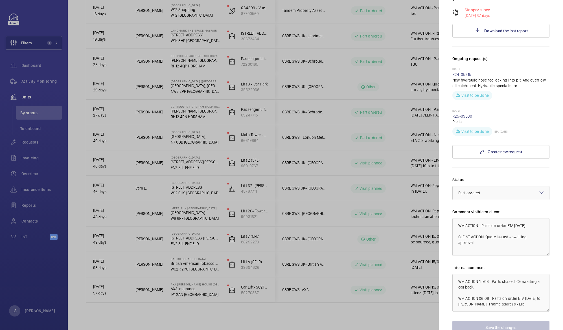
scroll to position [145, 0]
click at [305, 181] on div at bounding box center [281, 165] width 563 height 330
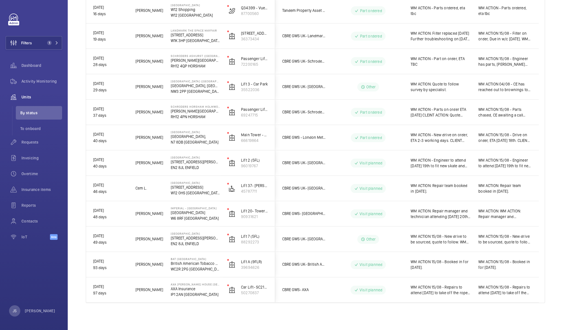
scroll to position [0, 0]
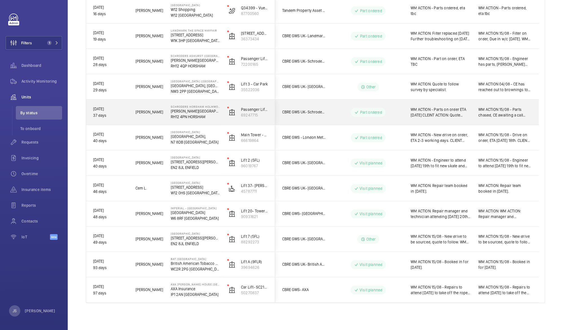
click at [447, 112] on span "WM ACTION - Parts on order ETA [DATE] CLEINT ACTION: Quote issued - awaiting ap…" at bounding box center [440, 112] width 60 height 11
click at [447, 112] on div at bounding box center [281, 165] width 563 height 330
click at [447, 112] on span "WM ACTION - Parts on order ETA [DATE] CLEINT ACTION: Quote issued - awaiting ap…" at bounding box center [440, 112] width 60 height 11
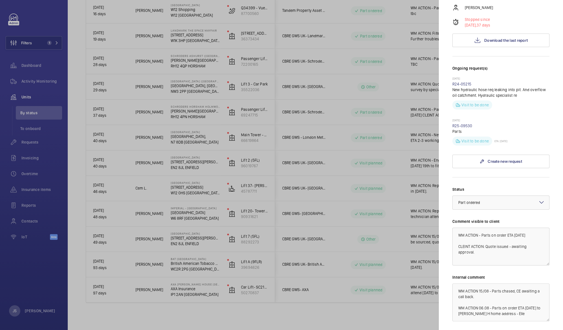
scroll to position [139, 0]
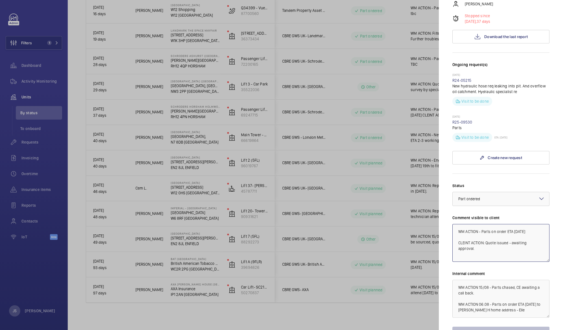
click at [487, 226] on textarea "WM ACTION - Parts on order ETA [DATE] CLEINT ACTION: Quote issued - awaiting ap…" at bounding box center [500, 243] width 97 height 38
click at [491, 224] on textarea "WM ACTION - Parts on order ETA [DATE] CLEINT ACTION: Quote issued - awaiting ap…" at bounding box center [500, 243] width 97 height 38
type textarea "WM ACTION - Parts received, Engineer to site [DATE]. CLEINT ACTION: Quote issue…"
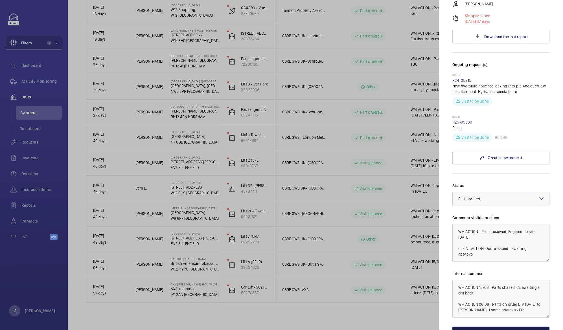
click at [485, 309] on button "Save the changes" at bounding box center [500, 334] width 97 height 14
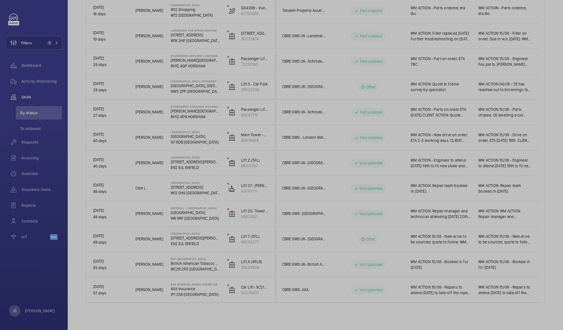
scroll to position [0, 0]
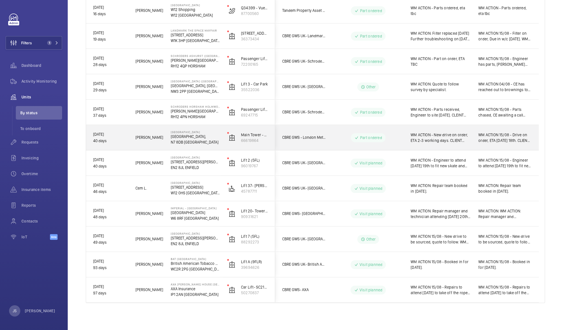
click at [430, 138] on span "WM ACTION - New drive on order, ETA 2-3 working days. CLIENT ACTION: Quote issu…" at bounding box center [440, 137] width 60 height 11
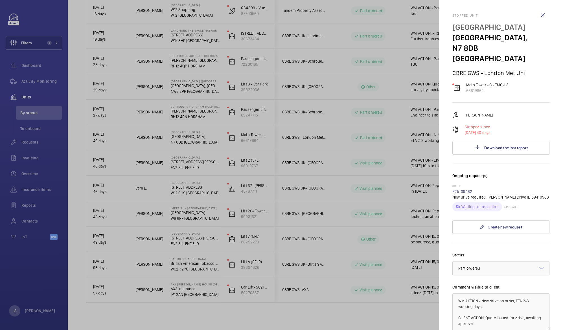
click at [430, 138] on div at bounding box center [281, 165] width 563 height 330
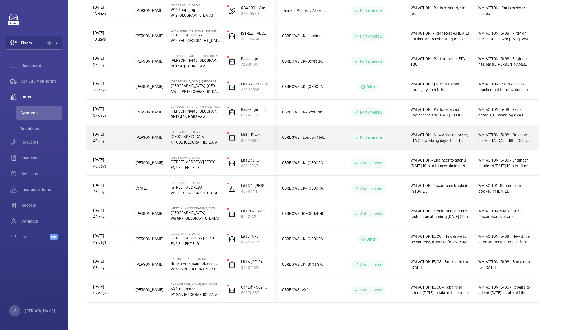
click at [430, 137] on span "WM ACTION - New drive on order, ETA 2-3 working days. CLIENT ACTION: Quote issu…" at bounding box center [440, 137] width 60 height 11
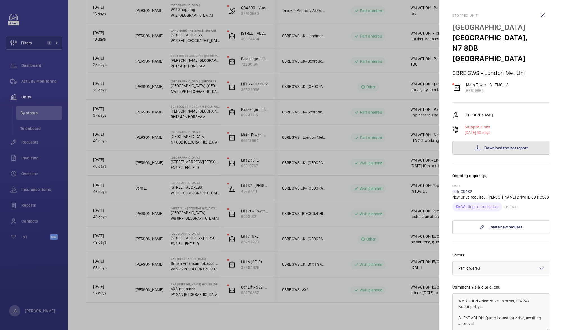
click at [494, 145] on span "Download the last report" at bounding box center [505, 147] width 43 height 5
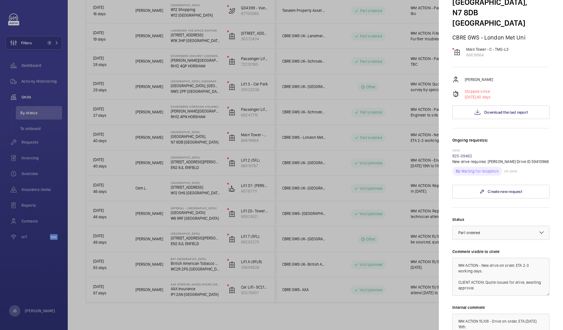
scroll to position [36, 0]
drag, startPoint x: 482, startPoint y: 254, endPoint x: 487, endPoint y: 258, distance: 6.0
click at [487, 258] on textarea "WM ACTION - New drive on order, ETA 2-3 working days. CLIENT ACTION: Quote issu…" at bounding box center [500, 276] width 97 height 38
type textarea "WM ACTION - Technician to site 28th/29th Aug to replace drive CLIENT ACTION: Qu…"
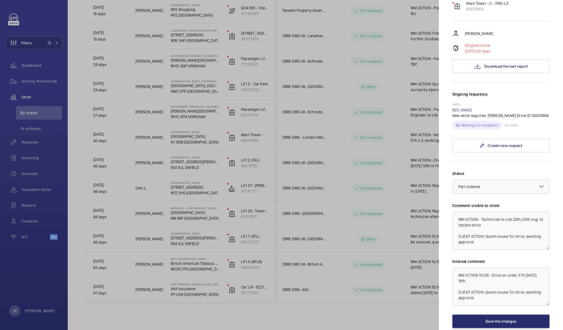
scroll to position [82, 0]
drag, startPoint x: 502, startPoint y: 264, endPoint x: 505, endPoint y: 268, distance: 5.0
click at [505, 268] on textarea "WM ACTION 15/08 - Drive on order, ETA [DATE] 18th. CLIENT ACTION: Quote issued …" at bounding box center [500, 286] width 97 height 38
click at [500, 282] on textarea "WM ACTION 15/08 - Drive in shop. CLIENT ACTION: Quote issued for drive, awaitin…" at bounding box center [500, 286] width 97 height 38
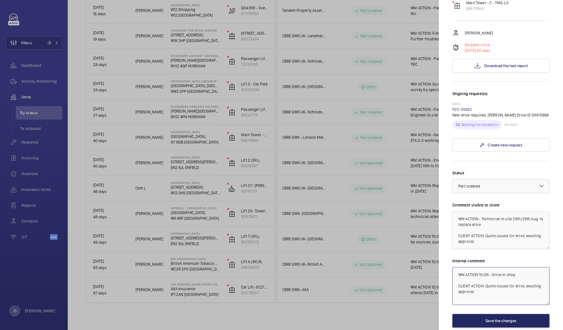
type textarea "WM ACTION 15/08 - Drive in shop. CLIENT ACTION: Quote issued for drive, awaitin…"
click at [500, 309] on button "Save the changes" at bounding box center [500, 321] width 97 height 14
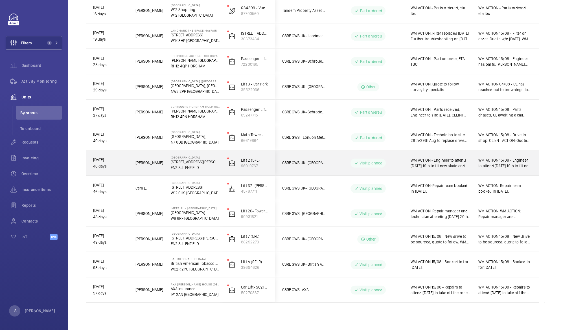
click at [188, 167] on p "EN2 8JL ENFIELD" at bounding box center [195, 168] width 49 height 6
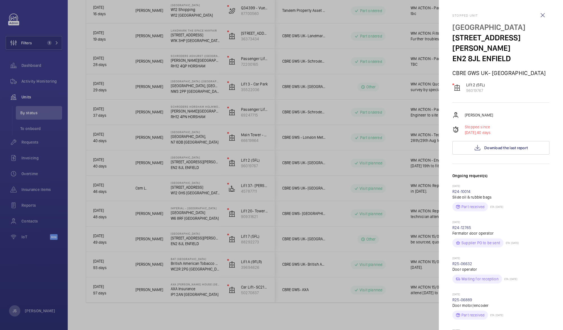
click at [202, 137] on div at bounding box center [281, 165] width 563 height 330
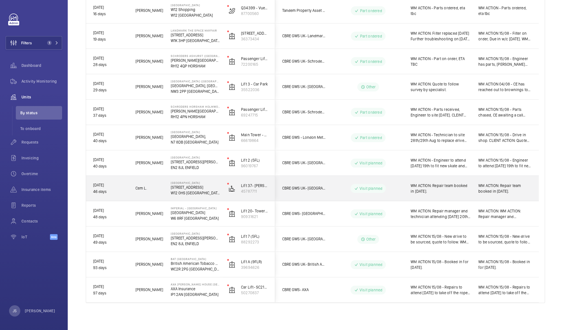
click at [199, 189] on p "[STREET_ADDRESS]" at bounding box center [195, 187] width 49 height 6
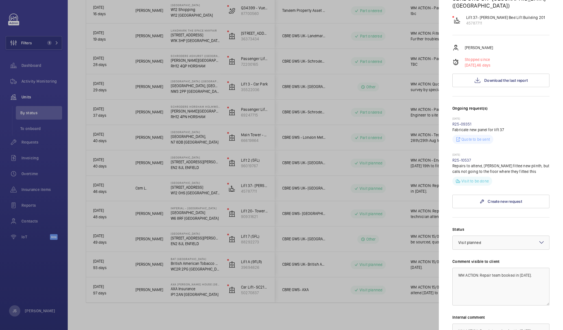
scroll to position [75, 0]
click at [213, 192] on div at bounding box center [281, 165] width 563 height 330
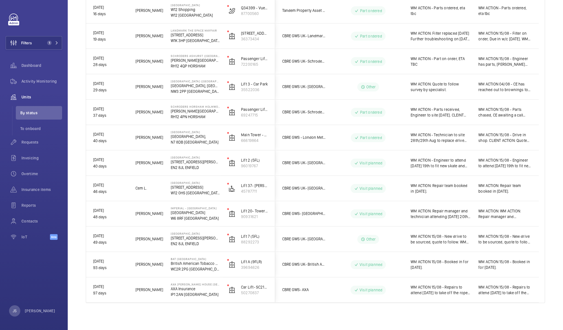
scroll to position [0, 0]
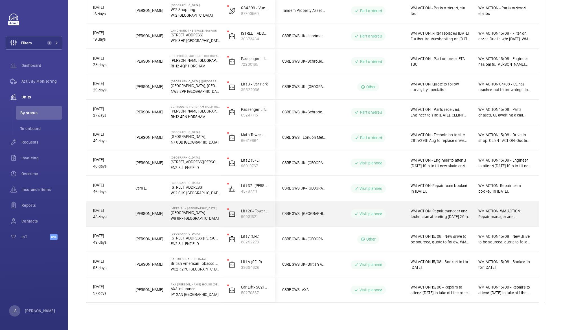
click at [208, 211] on p "[GEOGRAPHIC_DATA]" at bounding box center [195, 213] width 49 height 6
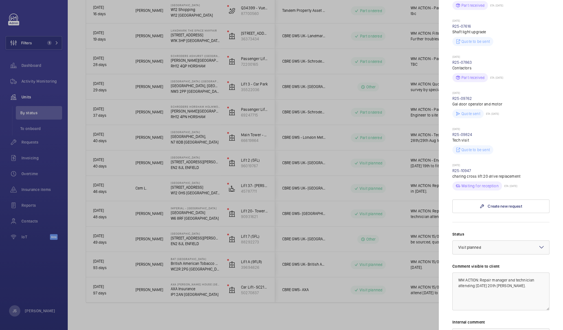
scroll to position [260, 0]
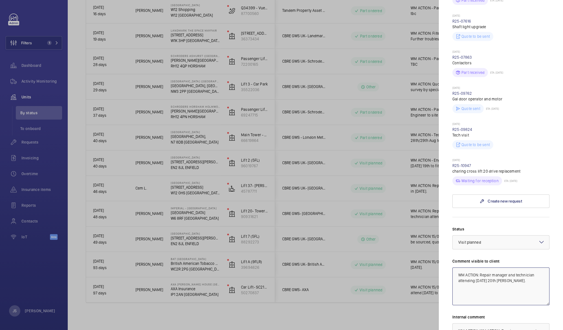
click at [511, 270] on textarea "WM ACTION: Repair manager and technician attending [DATE] 20th [PERSON_NAME]." at bounding box center [500, 286] width 97 height 38
click at [527, 271] on textarea "WM ACTION: Repair manager and technician attending [DATE] OOH." at bounding box center [500, 286] width 97 height 38
click at [468, 268] on textarea "WM ACTION: Repair manager and technician attending [DATE] OOH. [PERSON_NAME] to…" at bounding box center [500, 286] width 97 height 38
click at [510, 269] on textarea "WM ACTION: Repair manager and technician attended [DATE] OOH. [PERSON_NAME] to …" at bounding box center [500, 286] width 97 height 38
click at [458, 277] on textarea "WM ACTION: Repair manager and technician attended [DATE]' [PERSON_NAME] to advi…" at bounding box center [500, 286] width 97 height 38
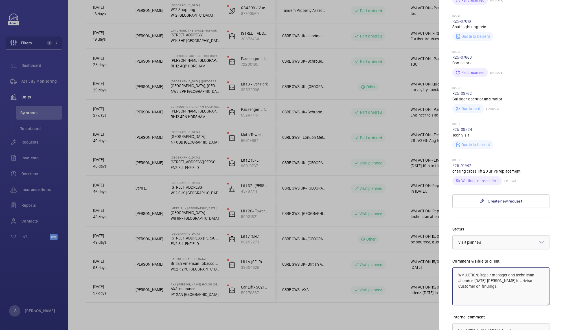
type textarea "WM ACTION: Repair manager and technician attended [DATE]' [PERSON_NAME] to advi…"
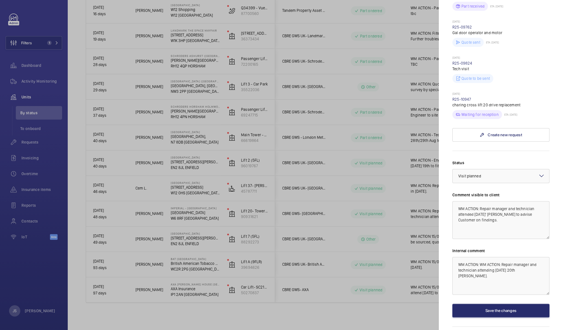
scroll to position [335, 0]
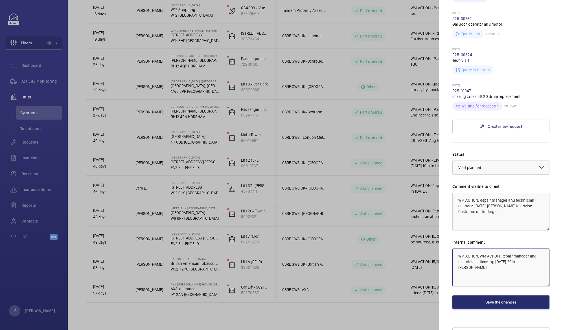
click at [475, 257] on textarea "WM ACTION: WM ACTION: Repair manager and technician attending [DATE] 20th [PERS…" at bounding box center [500, 267] width 97 height 38
click at [527, 249] on textarea "WM ACTION: WM ACTION: Repair manager and technician attending [DATE] 20th [PERS…" at bounding box center [500, 267] width 97 height 38
type textarea "WM ACTION: WM ACTION: Repair manager and technician attending [DATE] OOH."
click at [500, 280] on div "Status Select a status × Visit planned × Comment visible to client WM ACTION: R…" at bounding box center [500, 229] width 97 height 157
click at [511, 194] on textarea "WM ACTION: Repair manager and technician attended [DATE]' [PERSON_NAME] to advi…" at bounding box center [500, 212] width 97 height 38
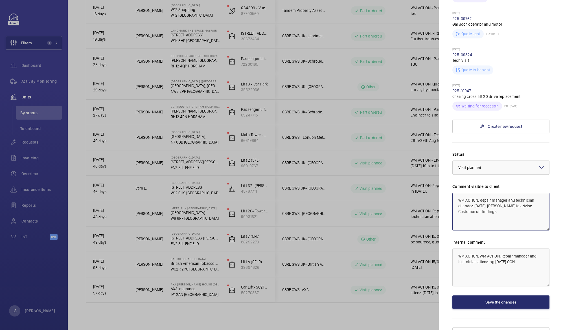
click at [524, 195] on textarea "WM ACTION: Repair manager and technician attended [DATE] [PERSON_NAME] to advis…" at bounding box center [500, 212] width 97 height 38
click at [510, 208] on textarea "WM ACTION: Repair manager and technician attended [DATE] [PERSON_NAME] will adv…" at bounding box center [500, 212] width 97 height 38
type textarea "WM ACTION: Repair manager and technician attended [DATE] [PERSON_NAME] will adv…"
drag, startPoint x: 458, startPoint y: 201, endPoint x: 468, endPoint y: 200, distance: 10.2
click at [468, 200] on textarea "WM ACTION: Repair manager and technician attended [DATE] [PERSON_NAME] will adv…" at bounding box center [500, 212] width 97 height 38
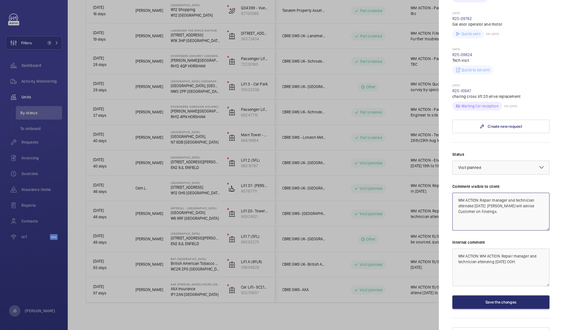
click at [469, 209] on textarea "WM ACTION: Repair manager and technician attended [DATE] [PERSON_NAME] will adv…" at bounding box center [500, 212] width 97 height 38
click at [493, 295] on button "Save the changes" at bounding box center [500, 302] width 97 height 14
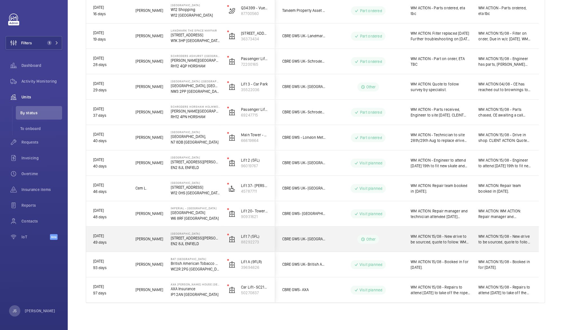
click at [203, 237] on p "[STREET_ADDRESS][PERSON_NAME]" at bounding box center [195, 238] width 49 height 6
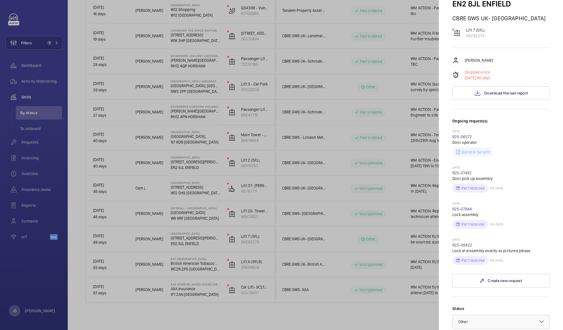
scroll to position [54, 0]
click at [500, 92] on span "Download the last report" at bounding box center [505, 94] width 43 height 5
click at [191, 238] on div at bounding box center [281, 165] width 563 height 330
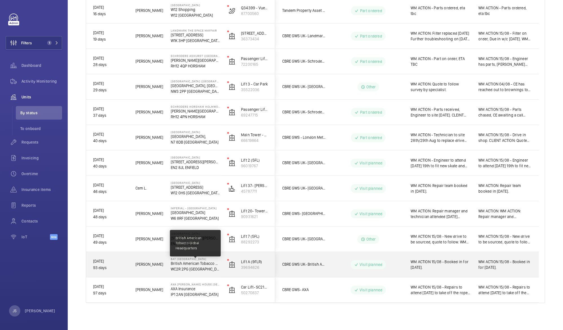
click at [191, 264] on p "British American Tobacco Global Headquarters" at bounding box center [195, 264] width 49 height 6
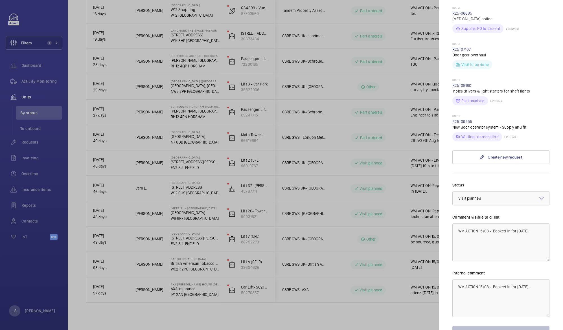
scroll to position [226, 0]
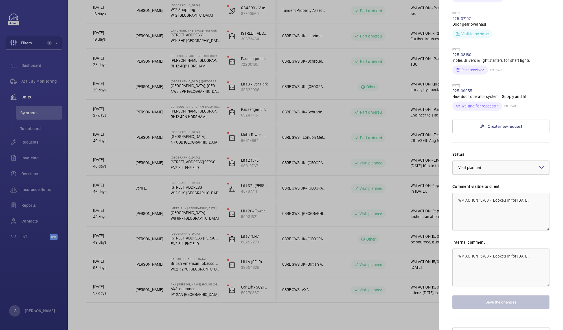
click at [199, 261] on div at bounding box center [281, 165] width 563 height 330
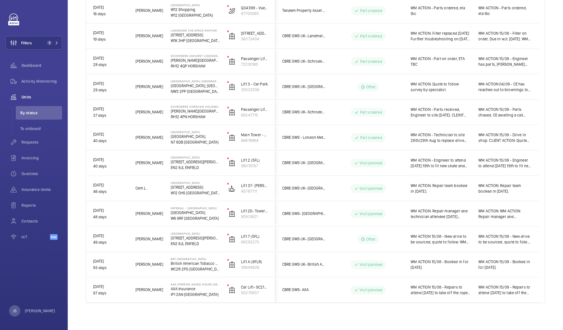
scroll to position [0, 0]
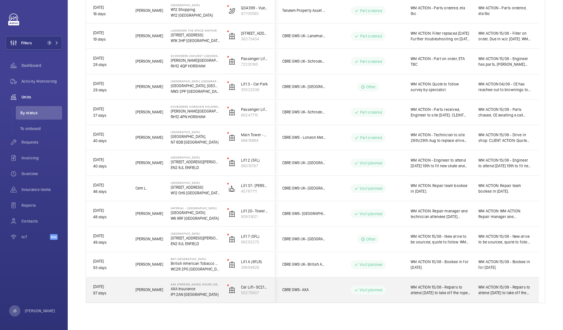
click at [188, 294] on p "IP1 2AN [GEOGRAPHIC_DATA]" at bounding box center [195, 295] width 49 height 6
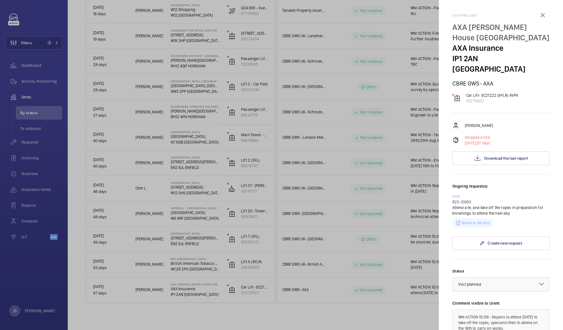
click at [188, 294] on div at bounding box center [281, 165] width 563 height 330
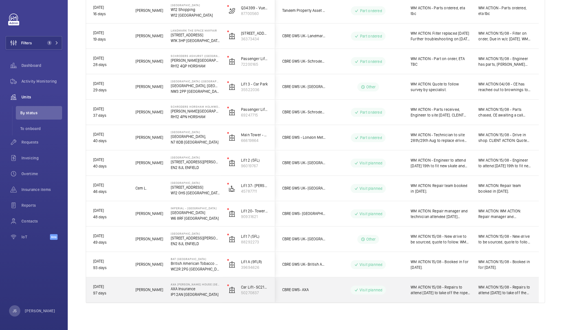
click at [188, 294] on p "IP1 2AN [GEOGRAPHIC_DATA]" at bounding box center [195, 295] width 49 height 6
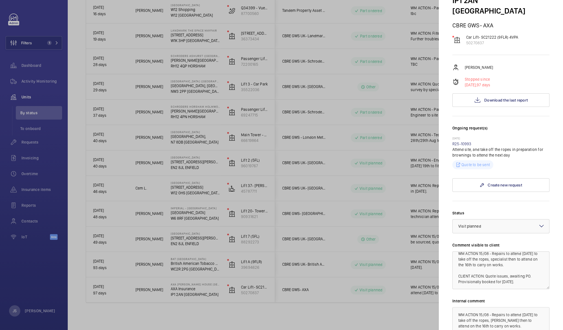
scroll to position [57, 0]
click at [192, 295] on div at bounding box center [281, 165] width 563 height 330
